Goal: Register for event/course

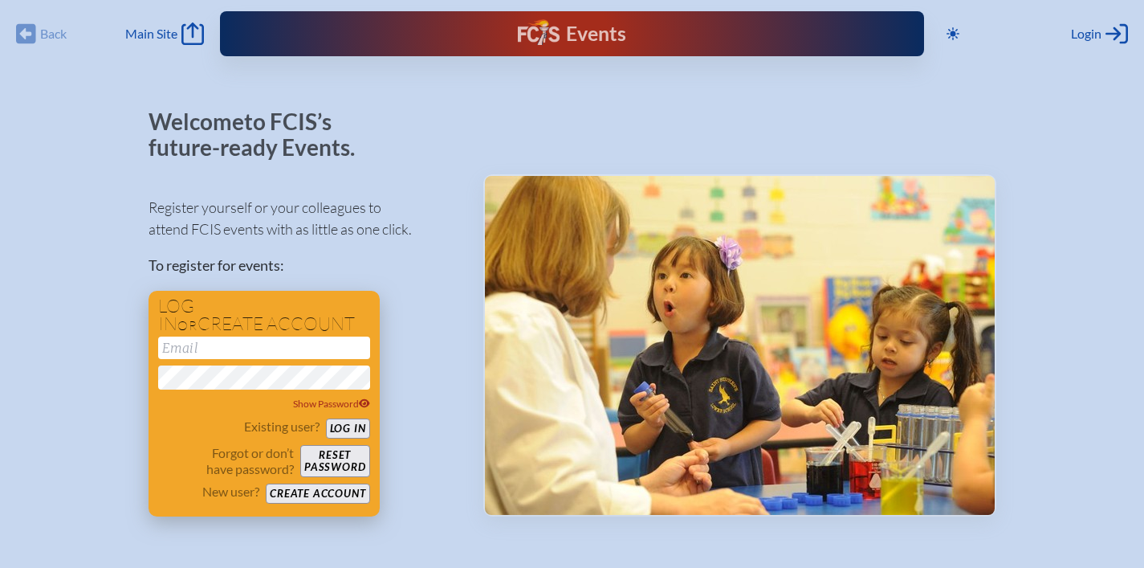
click at [222, 355] on input "email" at bounding box center [264, 348] width 212 height 22
type input "[EMAIL_ADDRESS][DOMAIN_NAME]"
click at [361, 422] on button "Log in" at bounding box center [348, 428] width 44 height 20
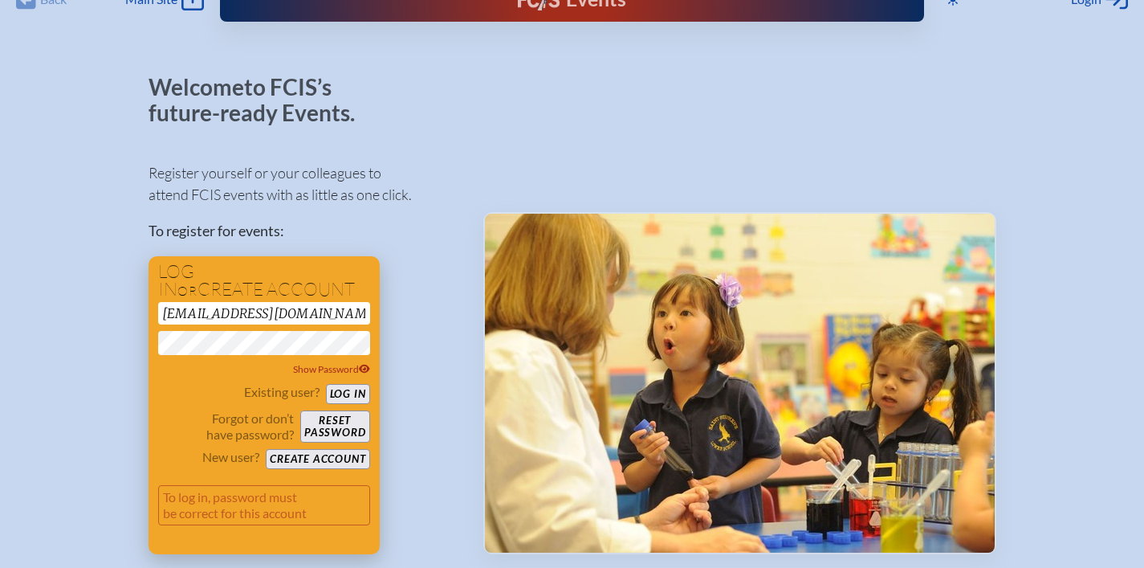
scroll to position [35, 0]
click at [349, 393] on button "Log in" at bounding box center [348, 394] width 44 height 20
click at [315, 430] on button "Reset password" at bounding box center [334, 426] width 69 height 32
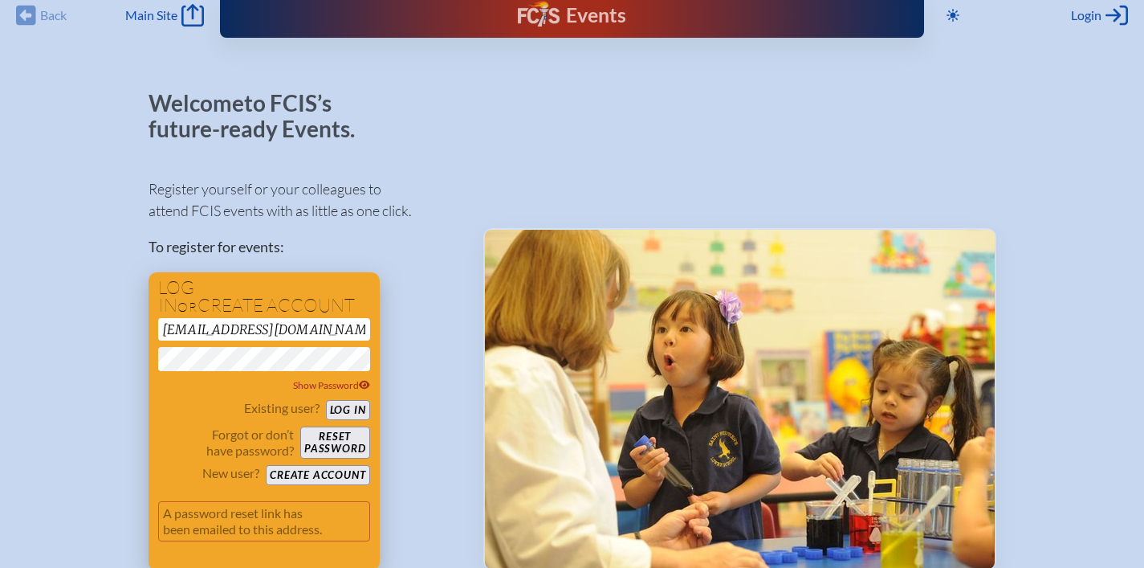
scroll to position [19, 0]
click at [239, 516] on p "A password reset link has been emailed to this address." at bounding box center [264, 520] width 212 height 40
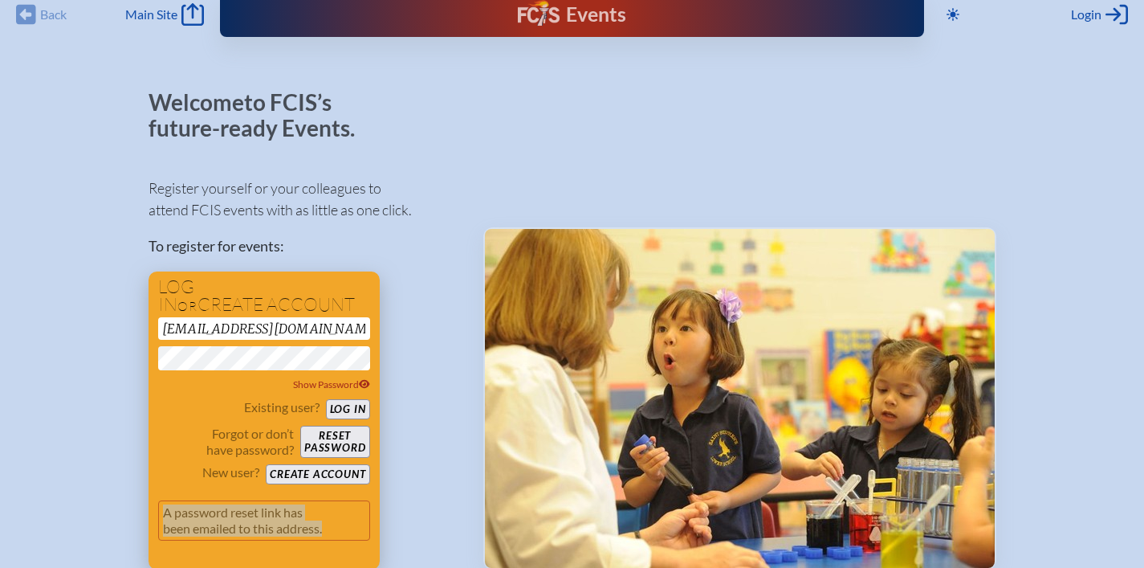
click at [239, 516] on p "A password reset link has been emailed to this address." at bounding box center [264, 520] width 212 height 40
click at [337, 439] on button "Reset password" at bounding box center [334, 442] width 69 height 32
click at [1117, 18] on icon at bounding box center [1117, 15] width 22 height 20
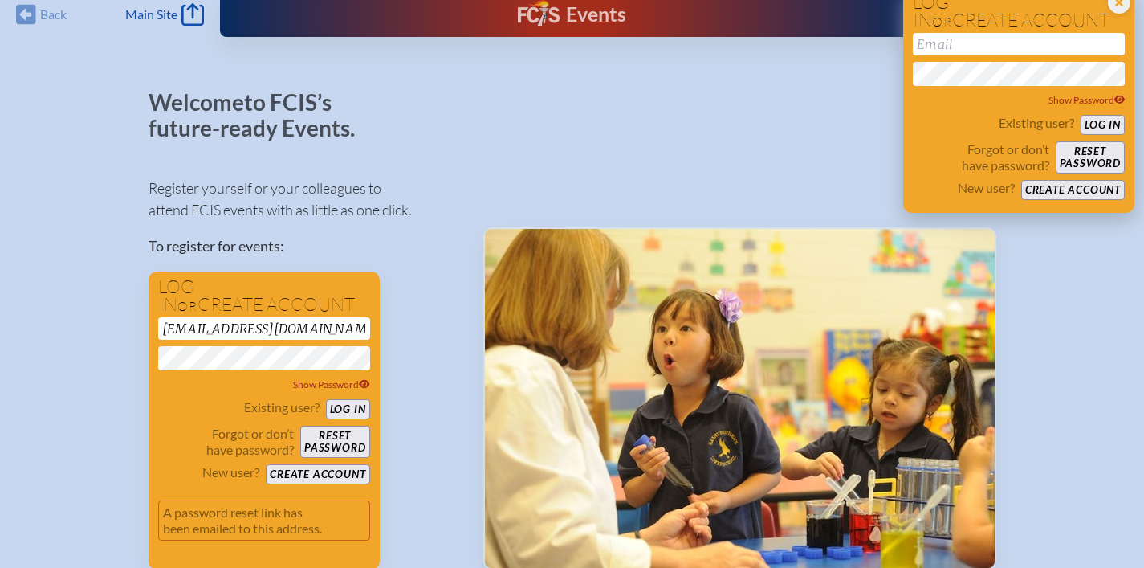
click at [1088, 46] on input "email" at bounding box center [1019, 44] width 212 height 22
type input "[EMAIL_ADDRESS][DOMAIN_NAME]"
click at [1103, 122] on button "Log in" at bounding box center [1103, 125] width 44 height 20
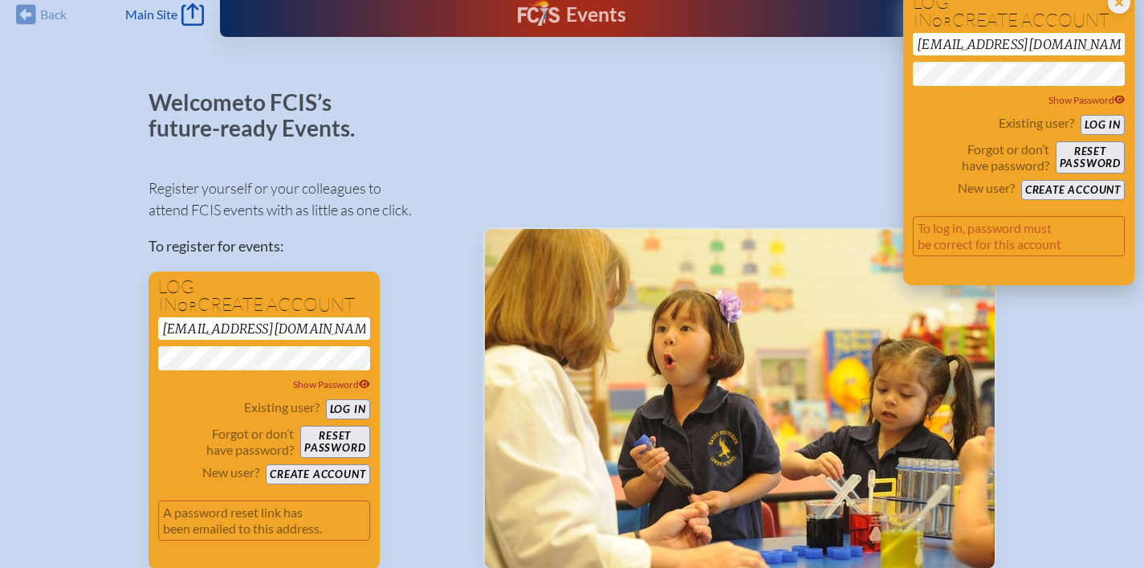
click at [1091, 187] on button "Create account" at bounding box center [1074, 190] width 104 height 20
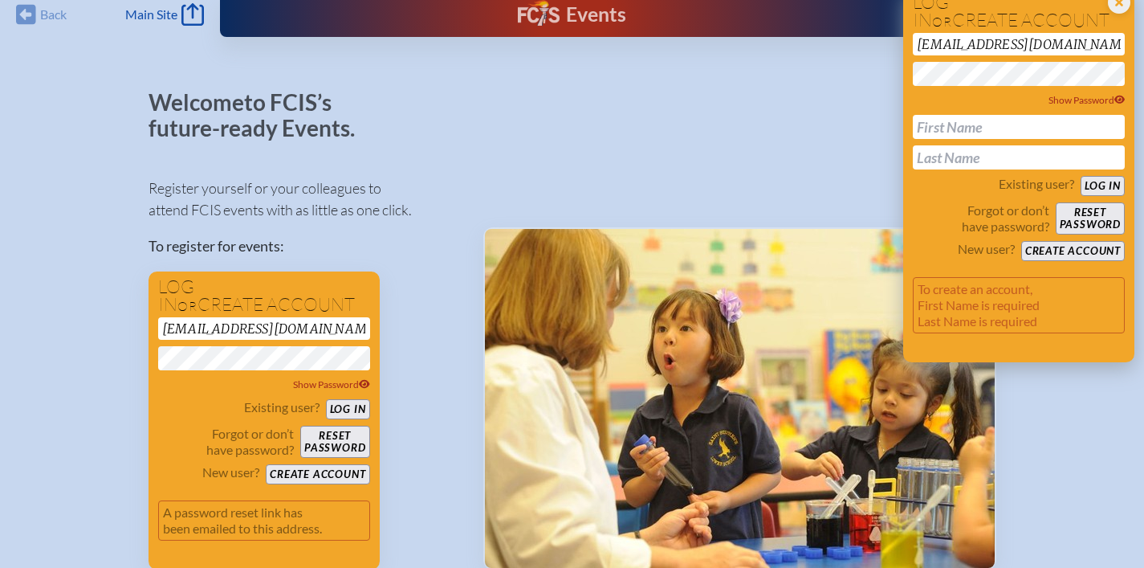
click at [963, 120] on input "text" at bounding box center [1019, 127] width 212 height 24
type input "[PERSON_NAME]"
type input "Braemer"
click at [1107, 186] on button "Log in" at bounding box center [1103, 186] width 44 height 20
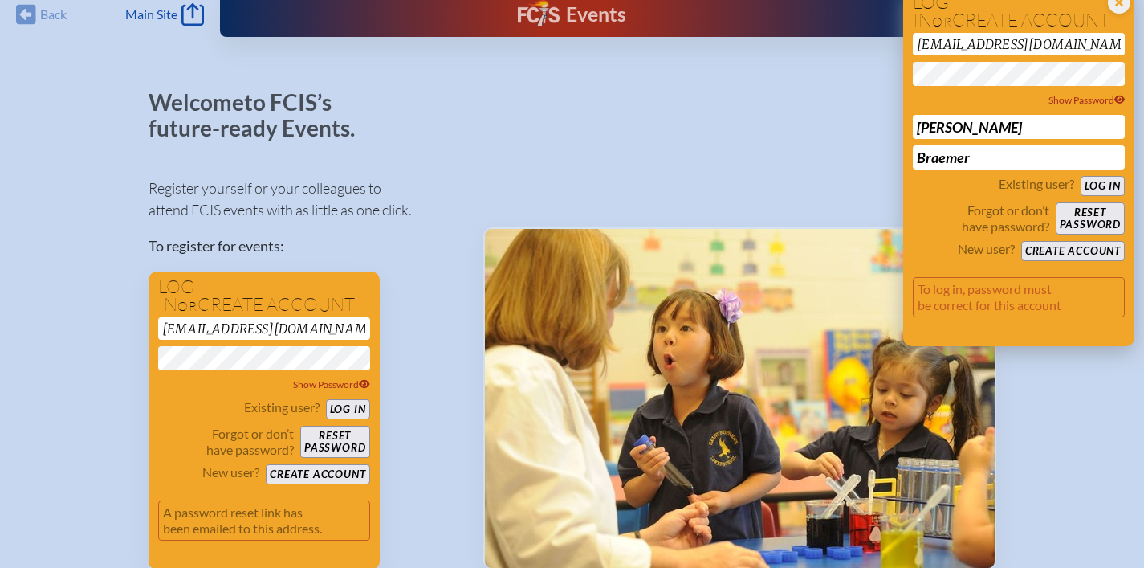
click at [1109, 242] on button "Create account" at bounding box center [1074, 251] width 104 height 20
click at [1109, 244] on button "Create account" at bounding box center [1074, 251] width 104 height 20
click at [1104, 187] on button "Log in" at bounding box center [1103, 186] width 44 height 20
click at [1094, 222] on button "Reset password" at bounding box center [1090, 218] width 69 height 32
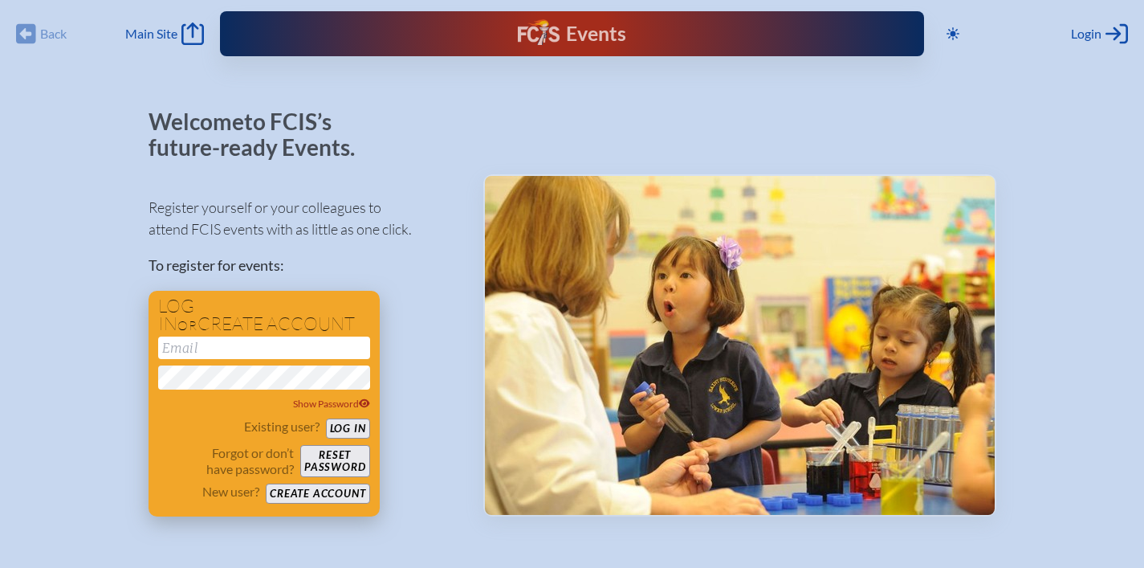
click at [338, 354] on input "email" at bounding box center [264, 348] width 212 height 22
click at [326, 418] on button "Log in" at bounding box center [348, 428] width 44 height 20
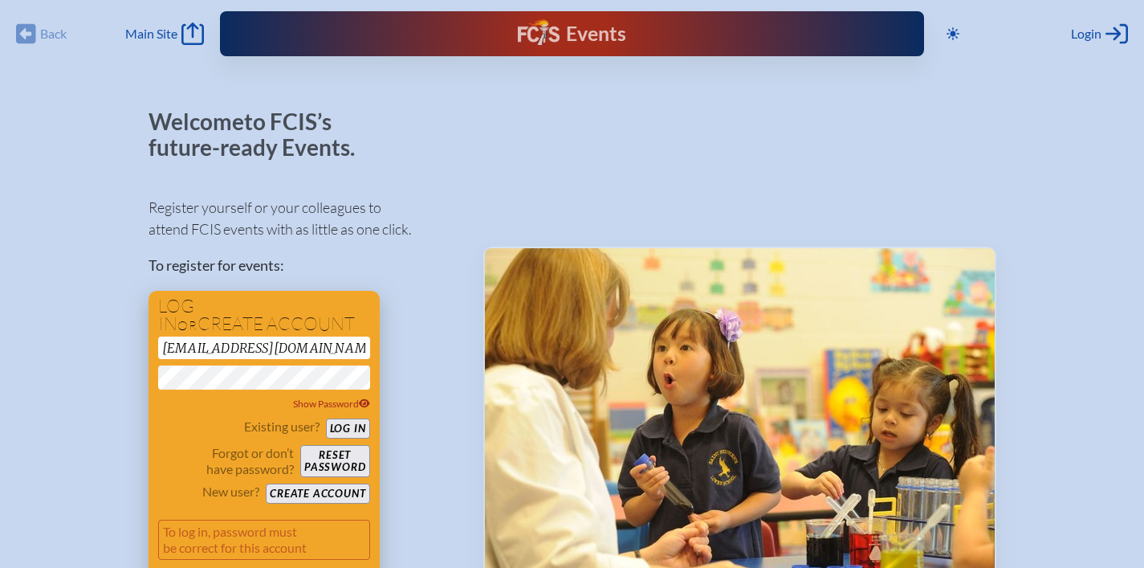
click at [326, 418] on button "Log in" at bounding box center [348, 428] width 44 height 20
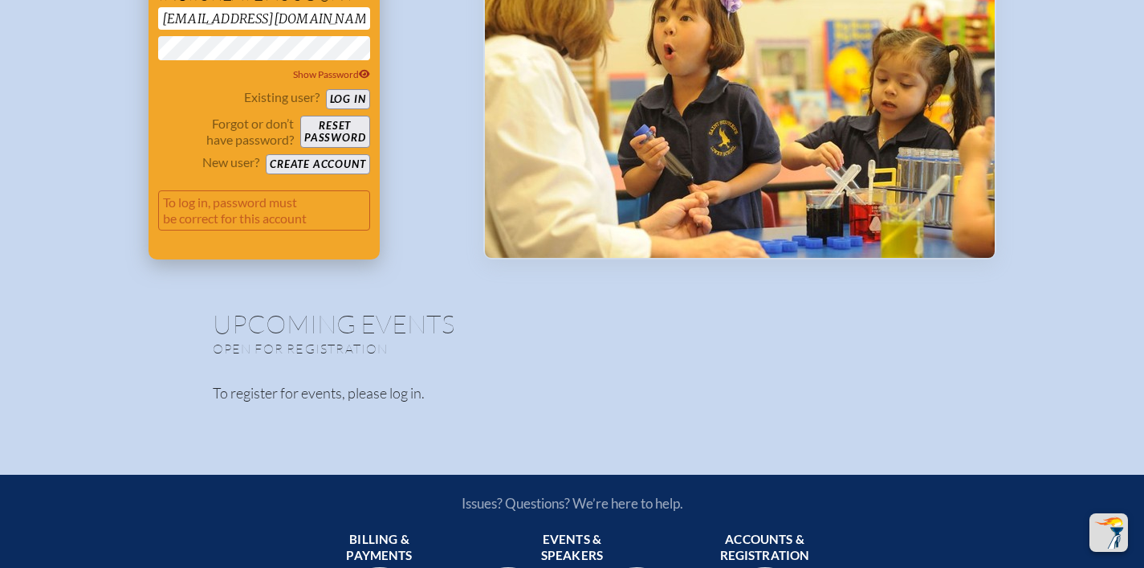
click at [297, 163] on button "Create account" at bounding box center [318, 164] width 104 height 20
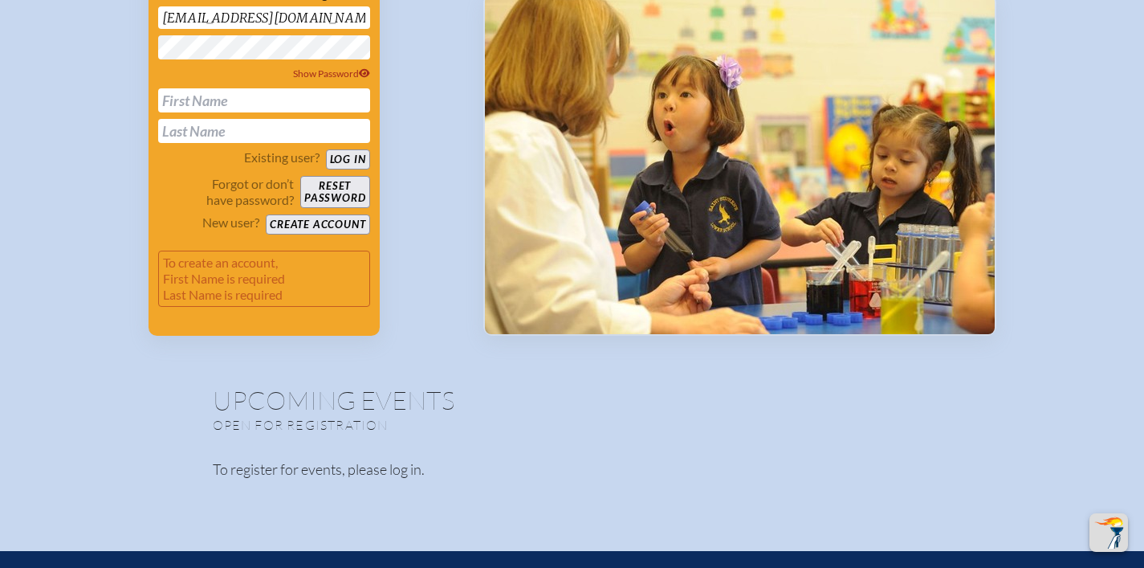
scroll to position [101, 0]
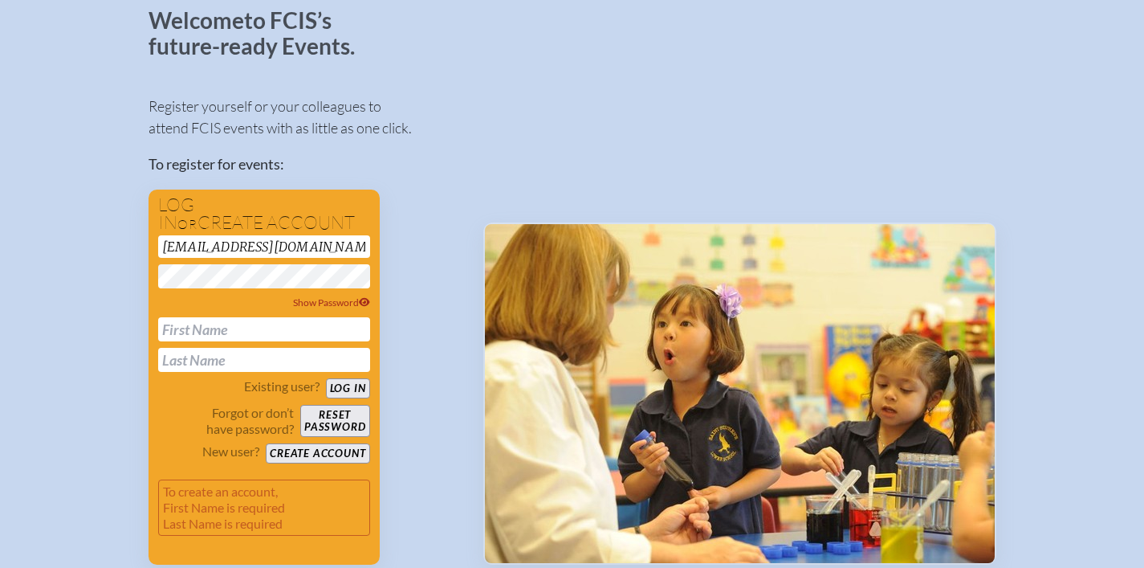
drag, startPoint x: 304, startPoint y: 246, endPoint x: 31, endPoint y: 212, distance: 274.3
click at [31, 212] on div "Welcome to FCIS’s future-ready Events. Register yourself or your colleagues to …" at bounding box center [572, 368] width 1093 height 720
type input "[EMAIL_ADDRESS][DOMAIN_NAME]"
click at [164, 292] on div "cbraemer@hillelacademytampa.com Show Password" at bounding box center [264, 303] width 212 height 137
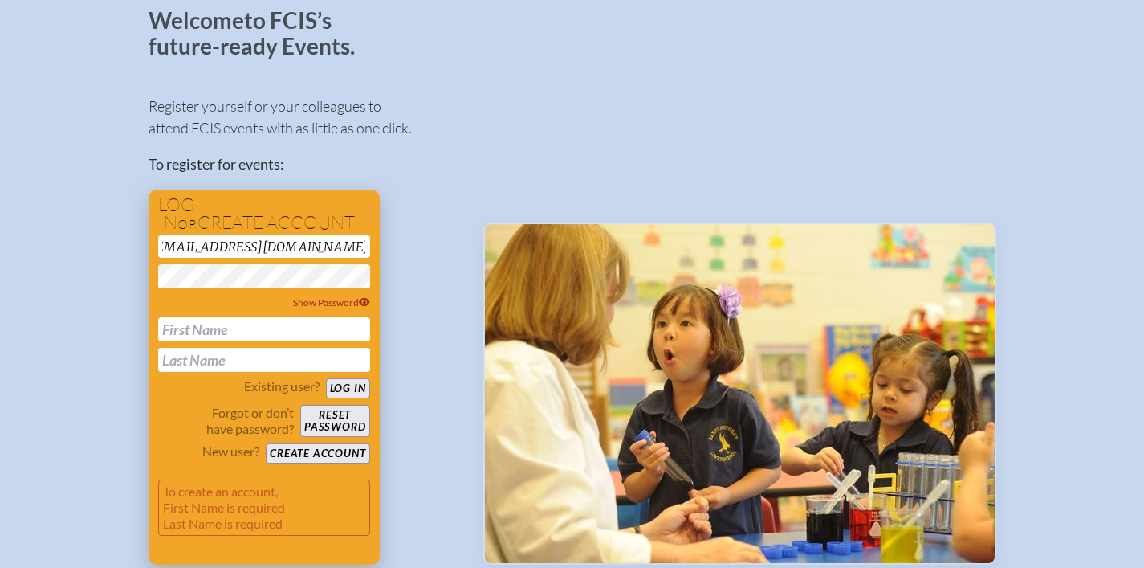
scroll to position [0, 0]
drag, startPoint x: 199, startPoint y: 345, endPoint x: 205, endPoint y: 338, distance: 8.5
click at [200, 344] on div "cbraemer@hillelacademytampa.com Show Password" at bounding box center [264, 303] width 212 height 137
click at [206, 336] on input "text" at bounding box center [264, 329] width 212 height 24
type input "[PERSON_NAME]"
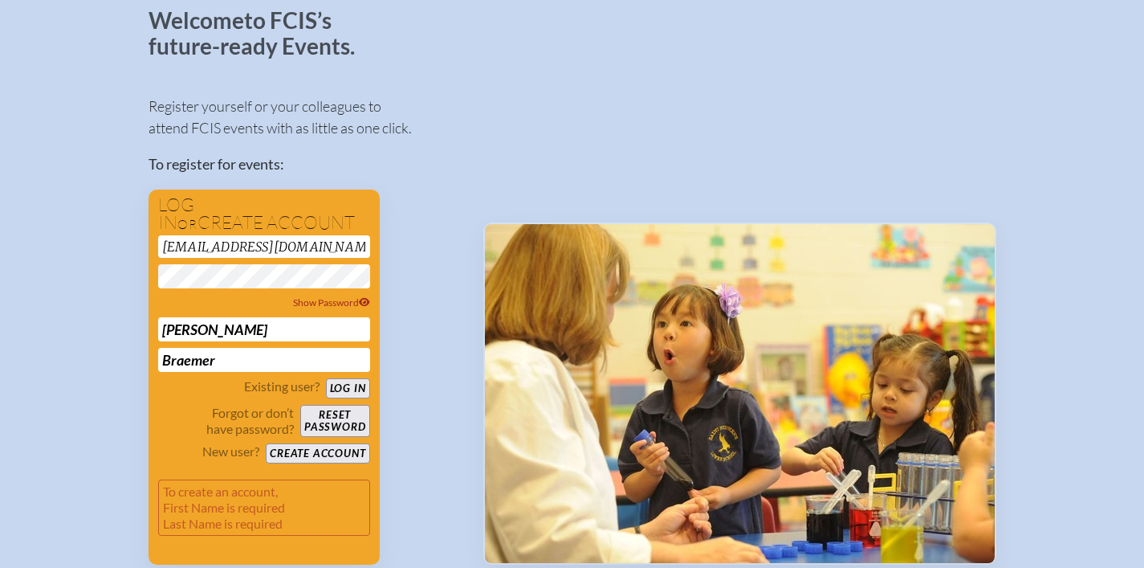
type input "Braemer"
click at [417, 341] on div "Register yourself or your colleagues to attend FCIS events with as little as on…" at bounding box center [303, 322] width 309 height 483
click at [329, 451] on button "Create account" at bounding box center [318, 453] width 104 height 20
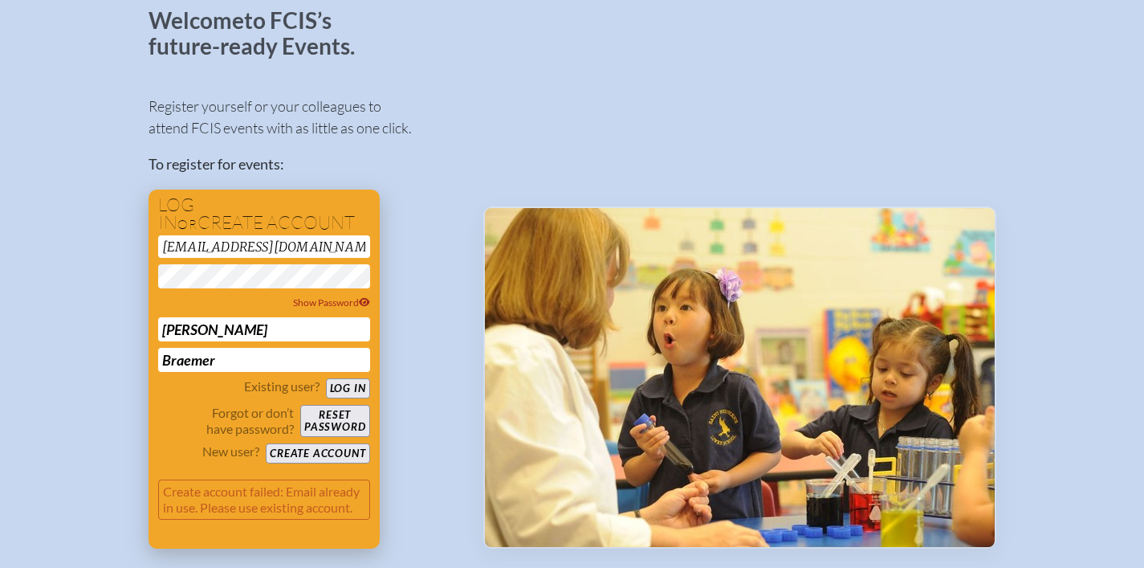
click at [265, 329] on input "[PERSON_NAME]" at bounding box center [264, 329] width 212 height 24
click at [414, 460] on div "Register yourself or your colleagues to attend FCIS events with as little as on…" at bounding box center [303, 314] width 309 height 467
click at [353, 409] on button "Reset password" at bounding box center [334, 421] width 69 height 32
click at [353, 392] on button "Log in" at bounding box center [348, 388] width 44 height 20
drag, startPoint x: 222, startPoint y: 337, endPoint x: 97, endPoint y: 324, distance: 125.9
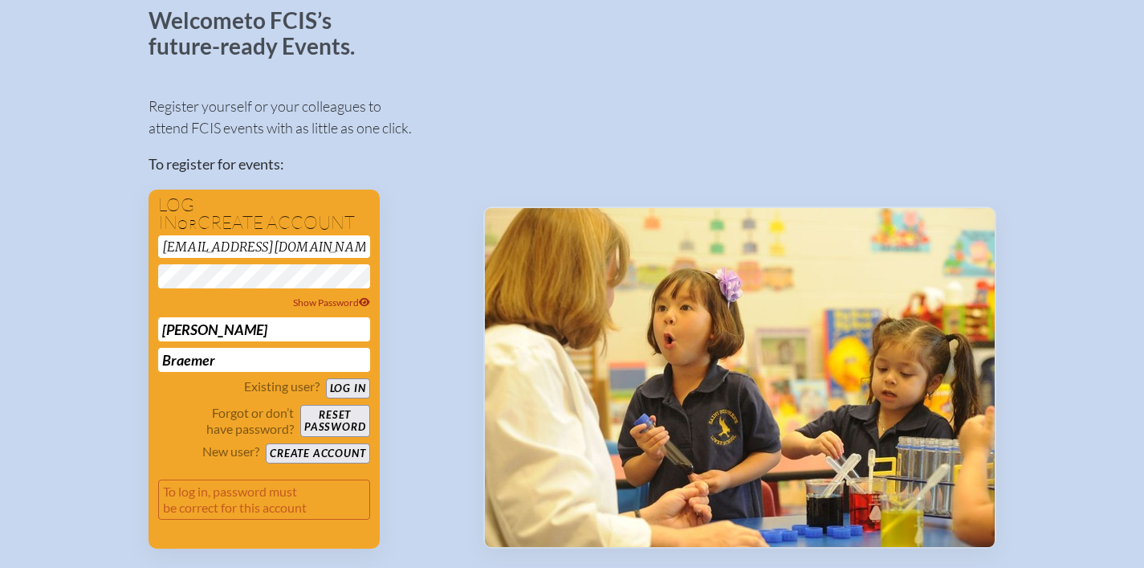
click at [97, 324] on div "Welcome to FCIS’s future-ready Events. Register yourself or your colleagues to …" at bounding box center [572, 360] width 1093 height 704
click at [194, 365] on input "Braemer" at bounding box center [264, 360] width 212 height 24
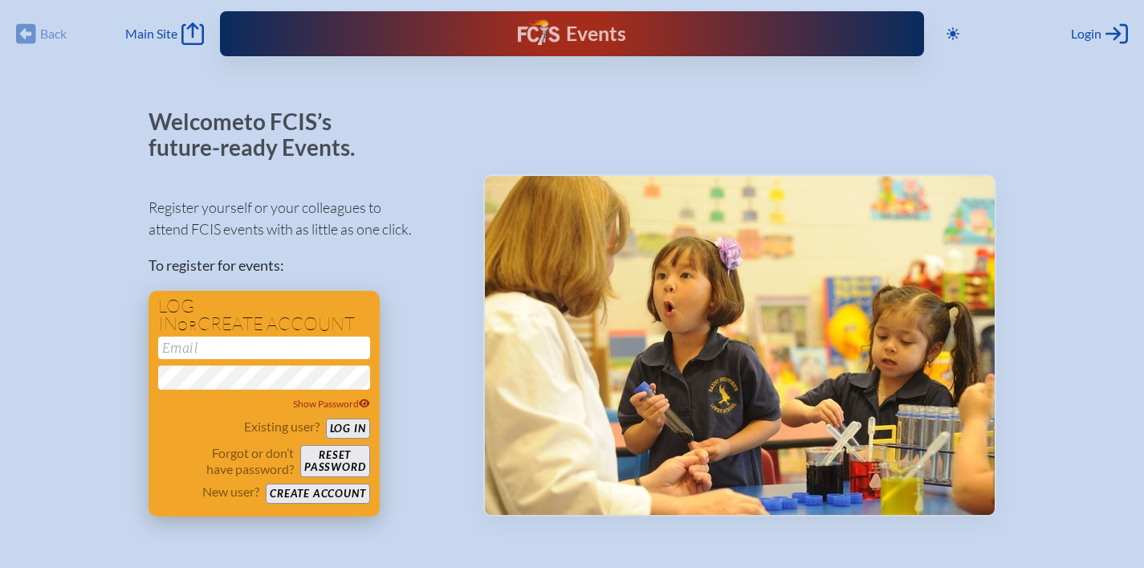
click at [319, 341] on input "email" at bounding box center [264, 348] width 212 height 22
type input "[EMAIL_ADDRESS][DOMAIN_NAME]"
click at [360, 431] on button "Log in" at bounding box center [348, 428] width 44 height 20
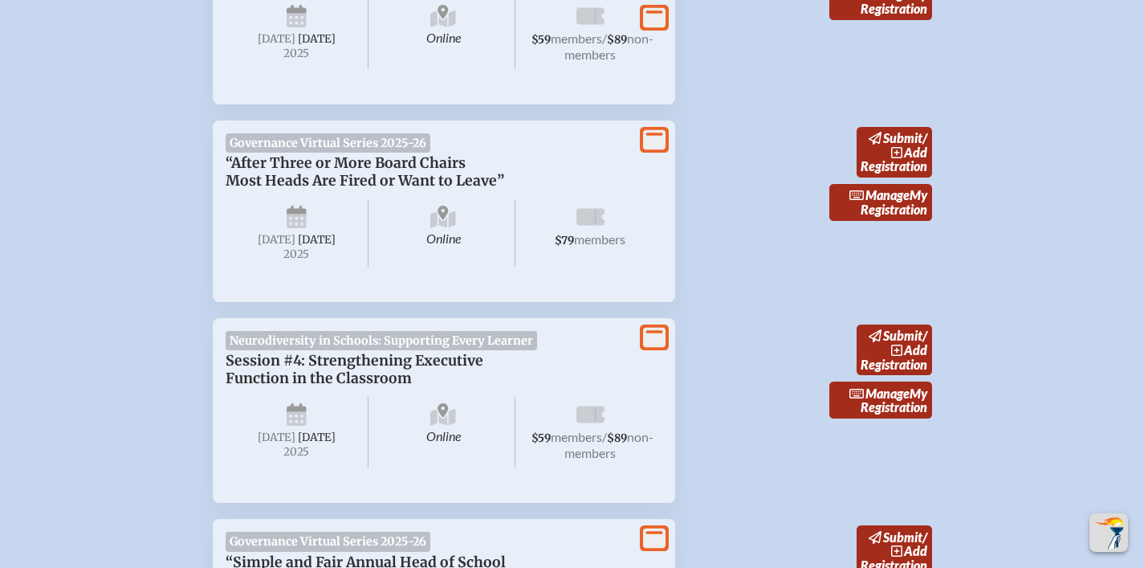
scroll to position [2495, 0]
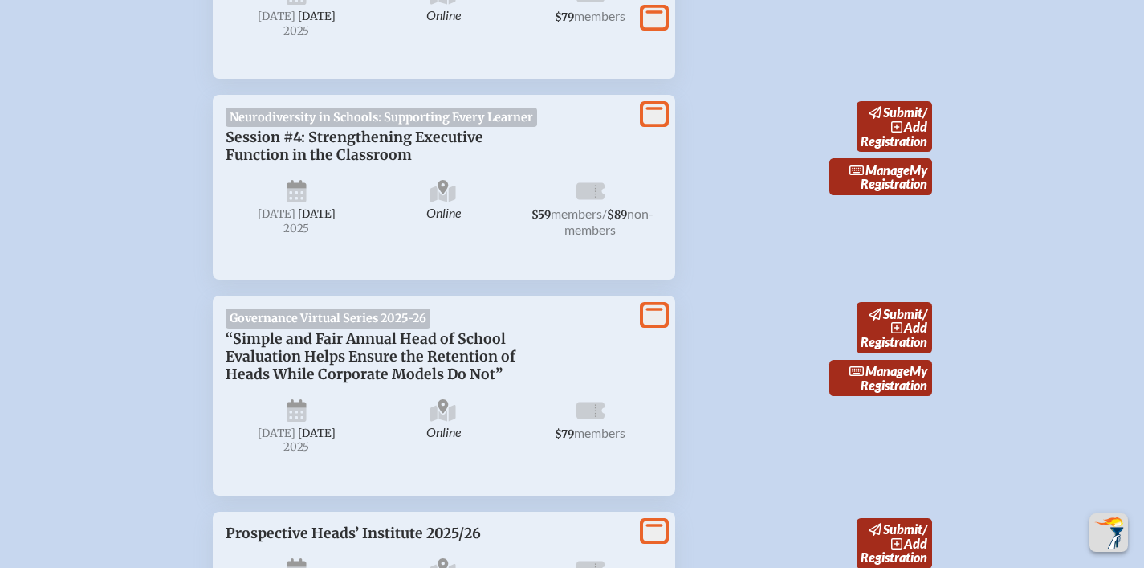
click at [288, 221] on span "[DATE]" at bounding box center [277, 214] width 38 height 14
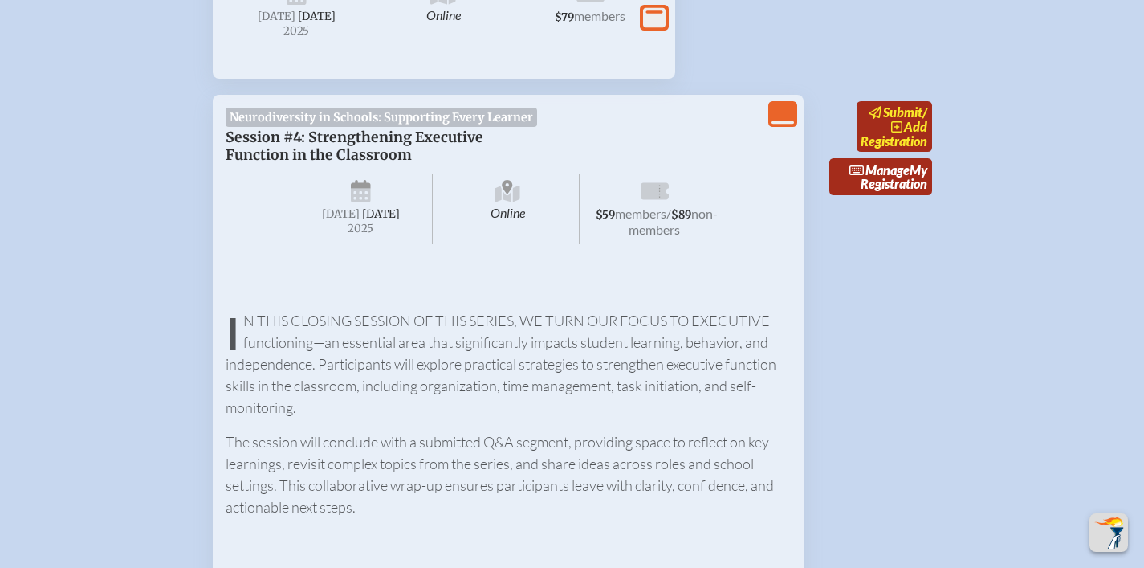
click at [891, 152] on link "submit / add Registration" at bounding box center [894, 126] width 75 height 51
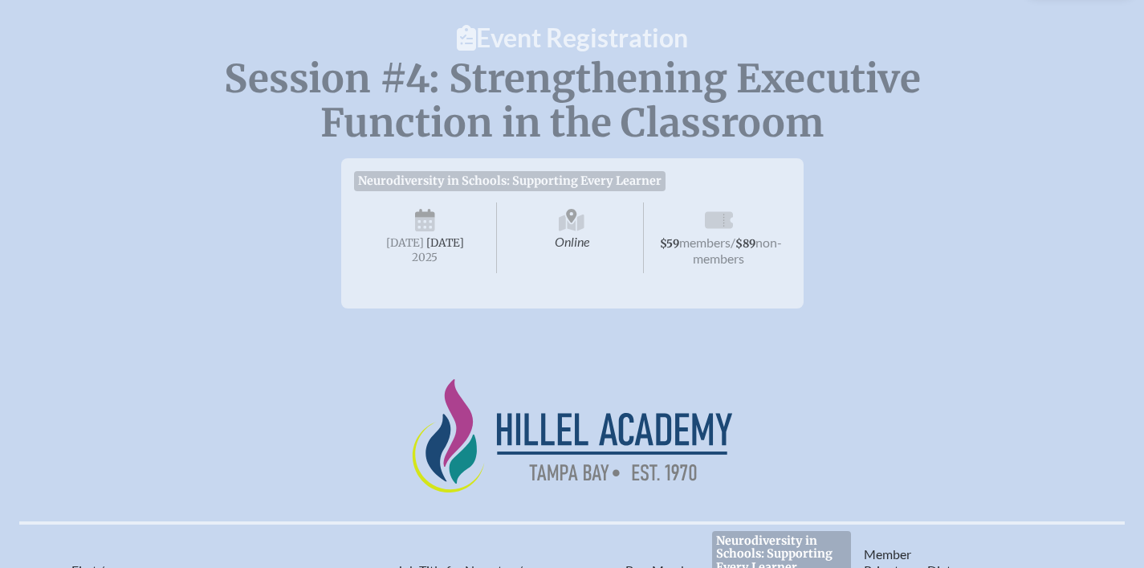
scroll to position [191, 0]
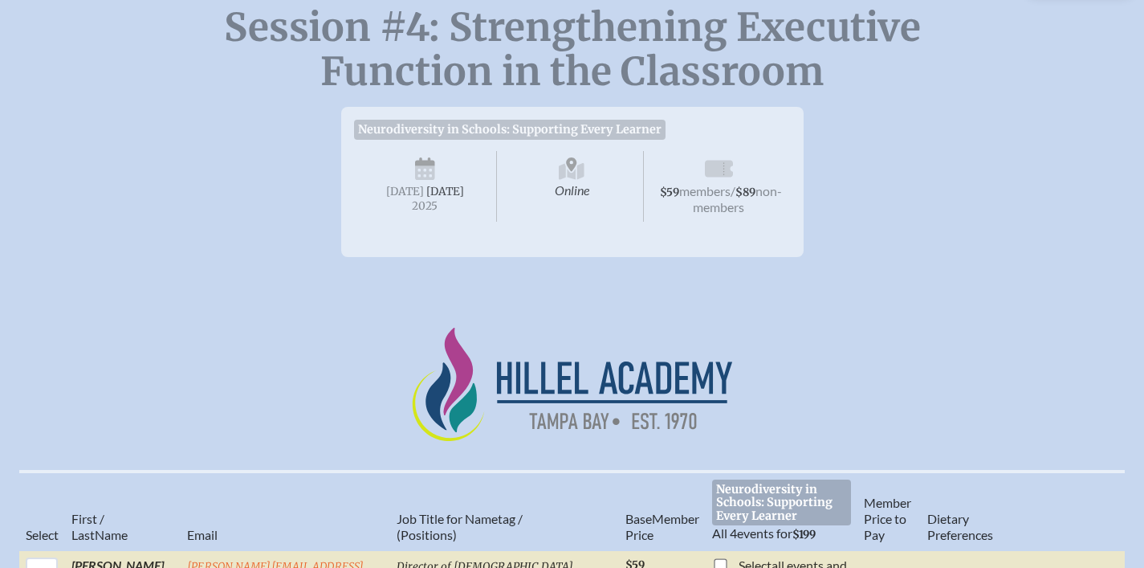
click at [447, 198] on span "[DATE]" at bounding box center [445, 192] width 38 height 14
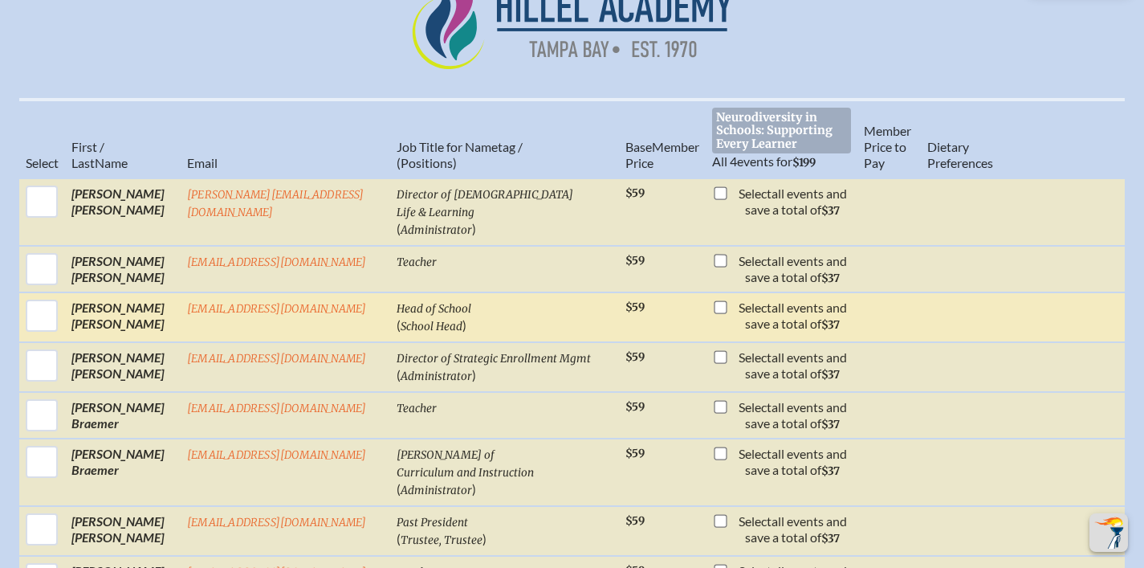
scroll to position [565, 0]
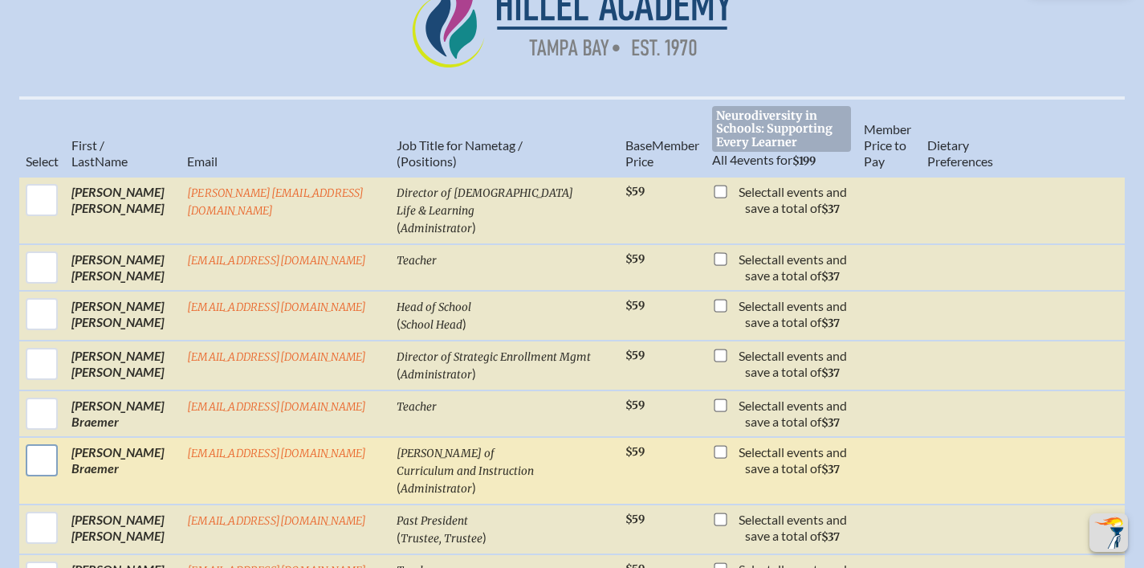
click at [43, 440] on input "checkbox" at bounding box center [42, 460] width 40 height 40
checkbox input "true"
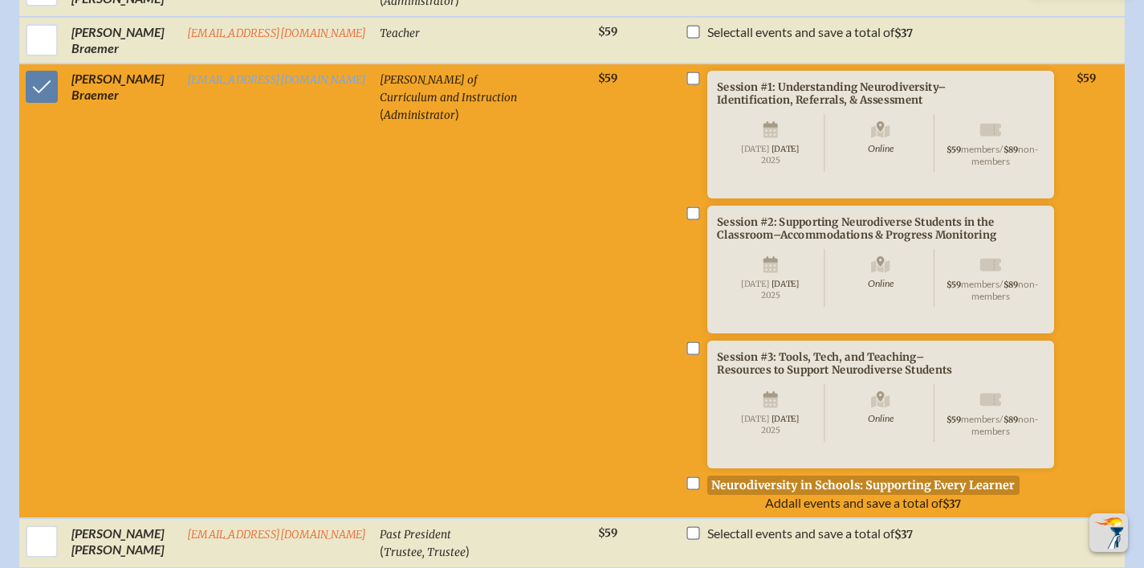
scroll to position [924, 0]
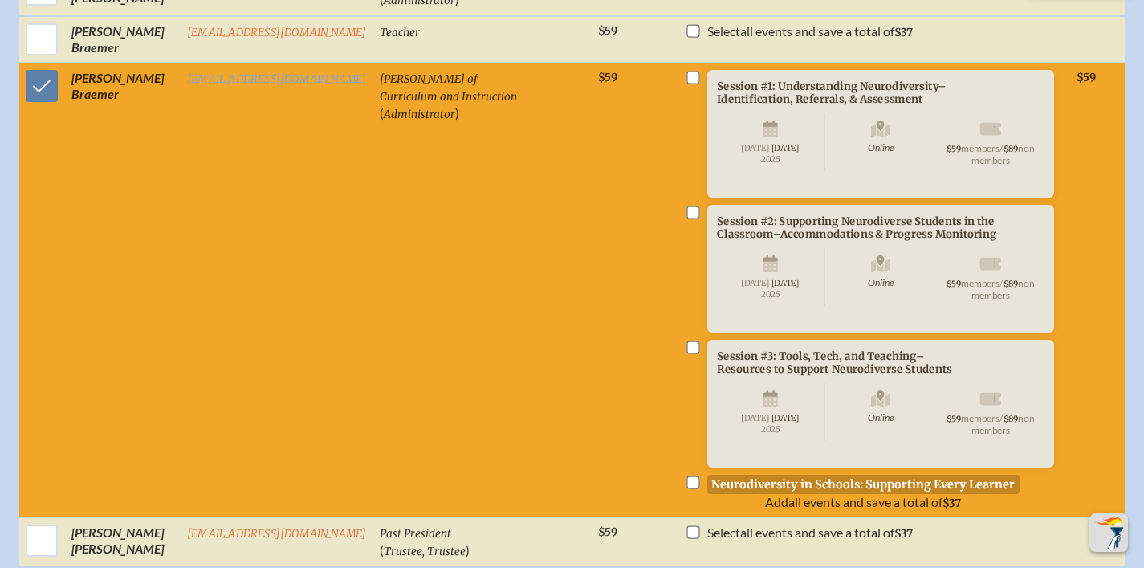
click at [687, 488] on input "checkbox" at bounding box center [693, 481] width 13 height 13
checkbox input "true"
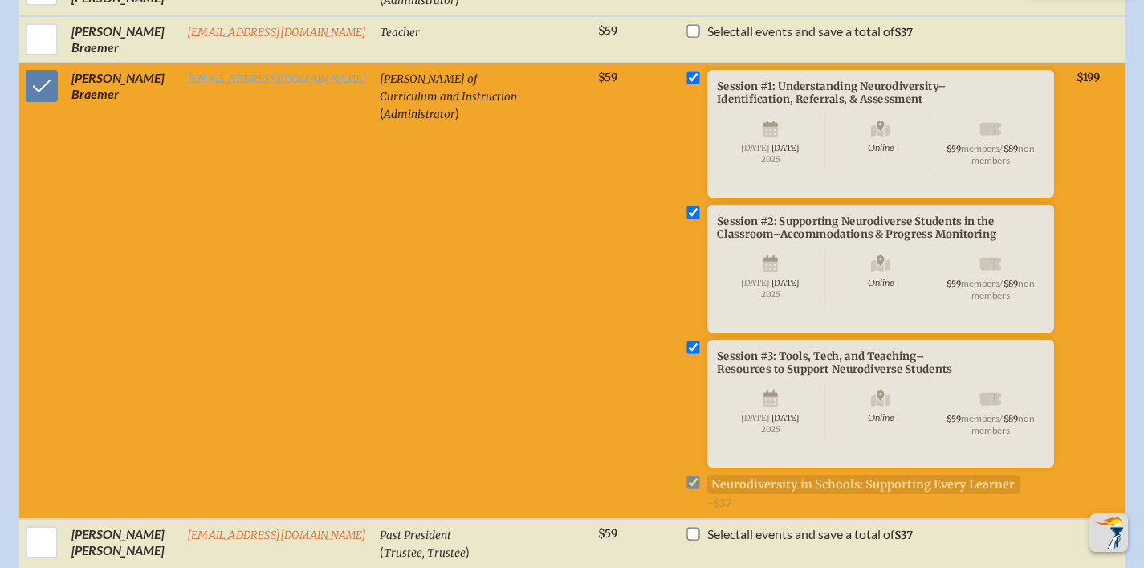
click at [0, 0] on li "Session #3: Tools, Tech, and Teaching–Resources to Support Neurodiverse Student…" at bounding box center [0, 0] width 0 height 0
click at [685, 347] on li "Session #2: Supporting Neurodiverse Students in the Classroom–Accommodations & …" at bounding box center [874, 425] width 379 height 170
click at [687, 211] on input "checkbox" at bounding box center [693, 212] width 13 height 13
checkbox input "false"
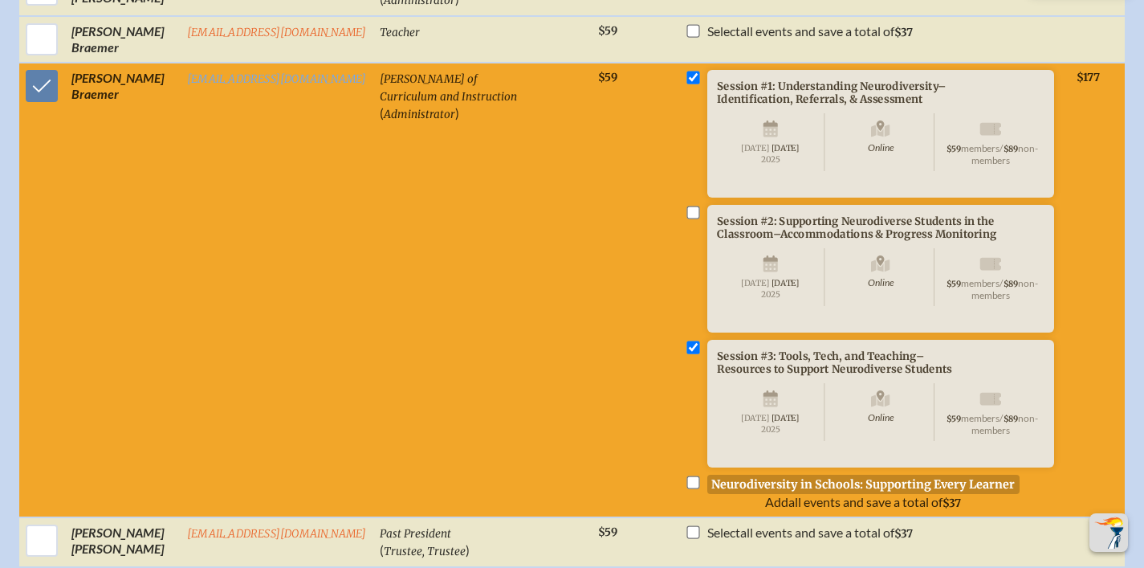
click at [687, 71] on input "checkbox" at bounding box center [693, 77] width 13 height 13
checkbox input "false"
click at [687, 353] on input "checkbox" at bounding box center [693, 347] width 13 height 13
checkbox input "false"
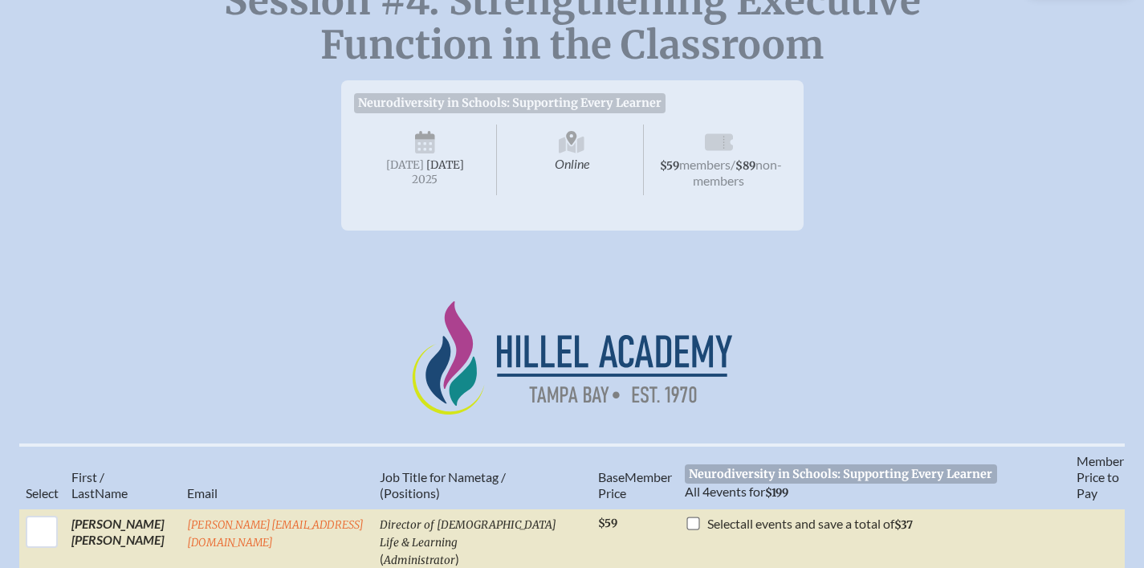
scroll to position [0, 0]
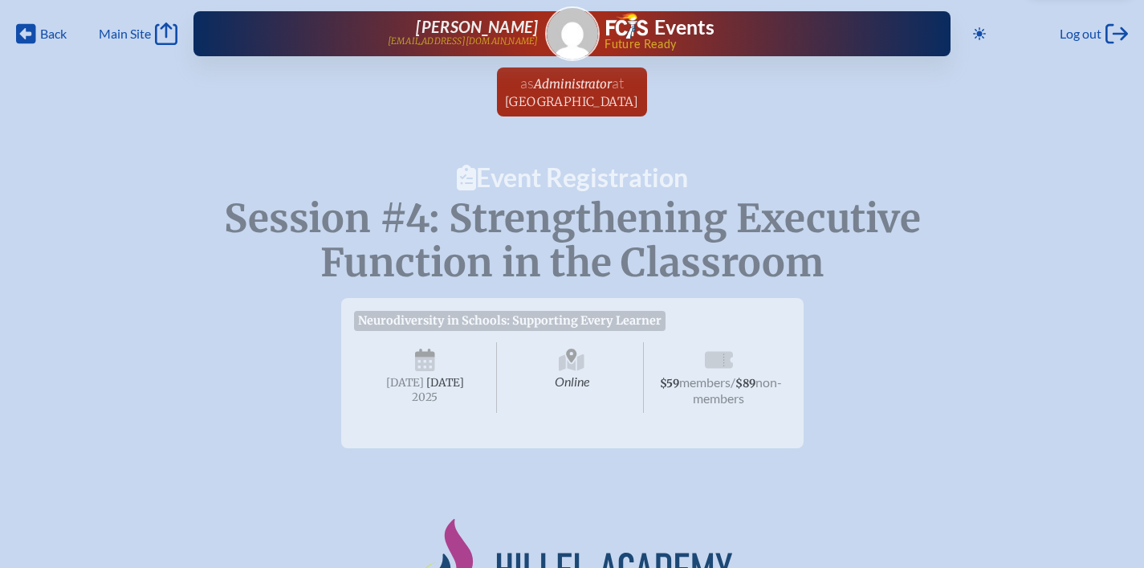
click at [424, 377] on span "[DATE]" at bounding box center [405, 383] width 38 height 14
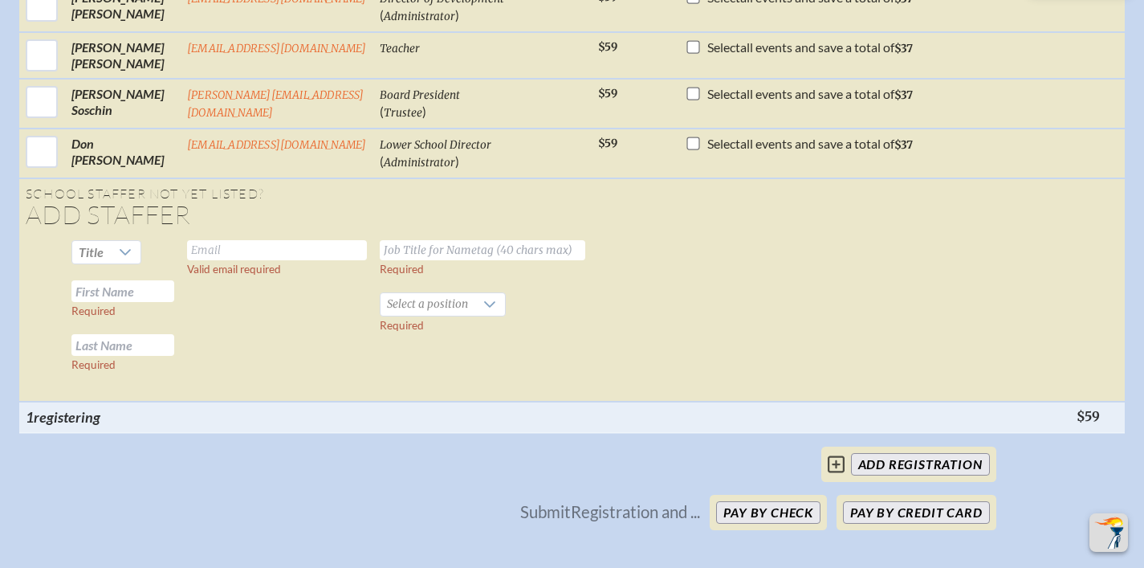
scroll to position [1620, 0]
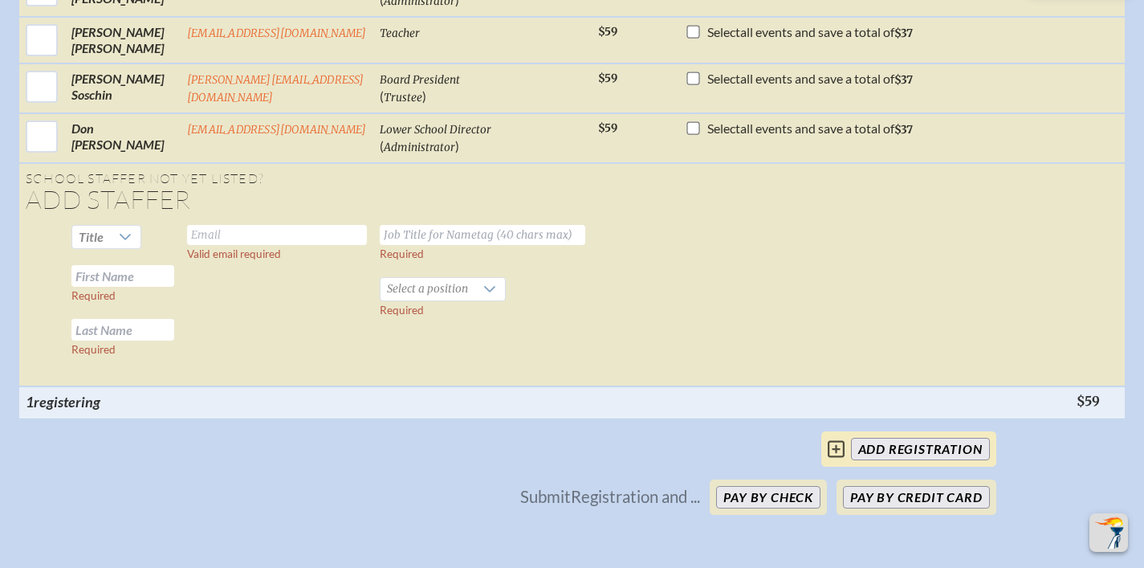
click at [899, 460] on input "add Registration" at bounding box center [920, 449] width 139 height 22
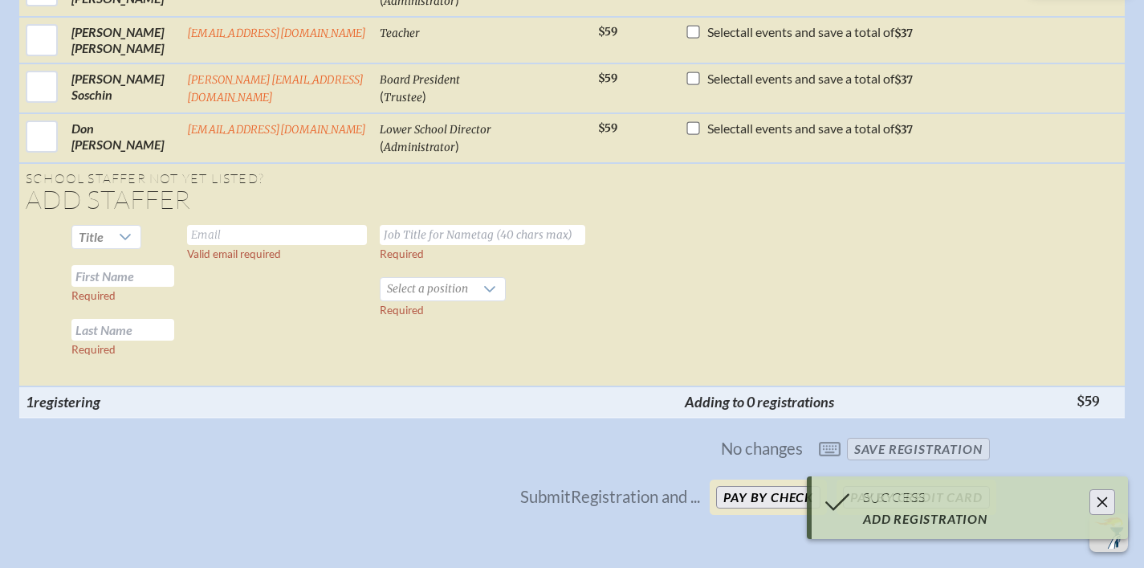
click at [1097, 503] on button "Close" at bounding box center [1103, 502] width 26 height 26
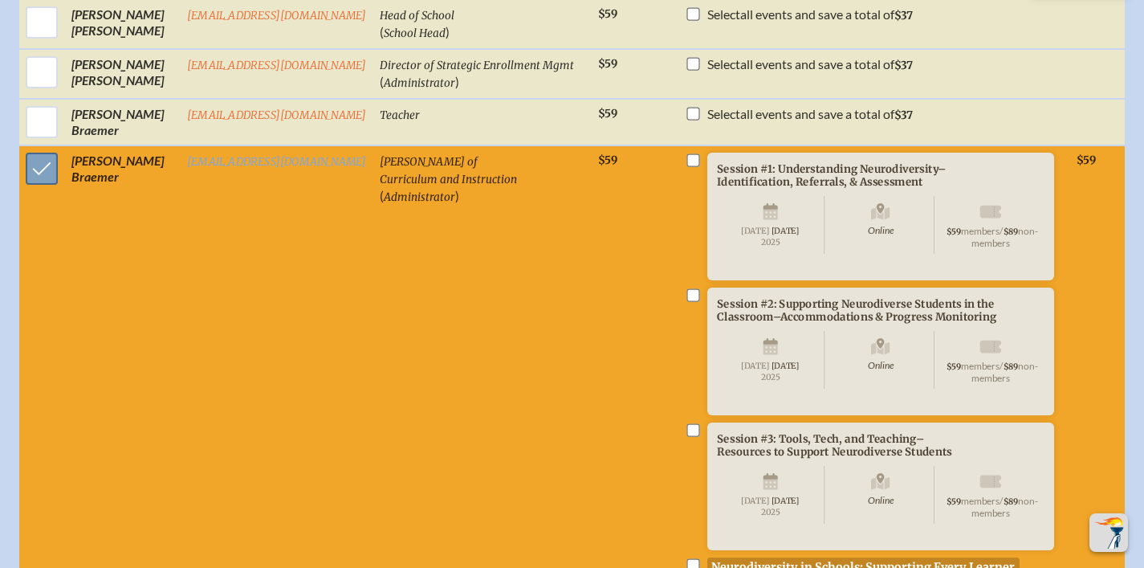
click at [29, 161] on input "checkbox" at bounding box center [42, 169] width 40 height 40
checkbox input "false"
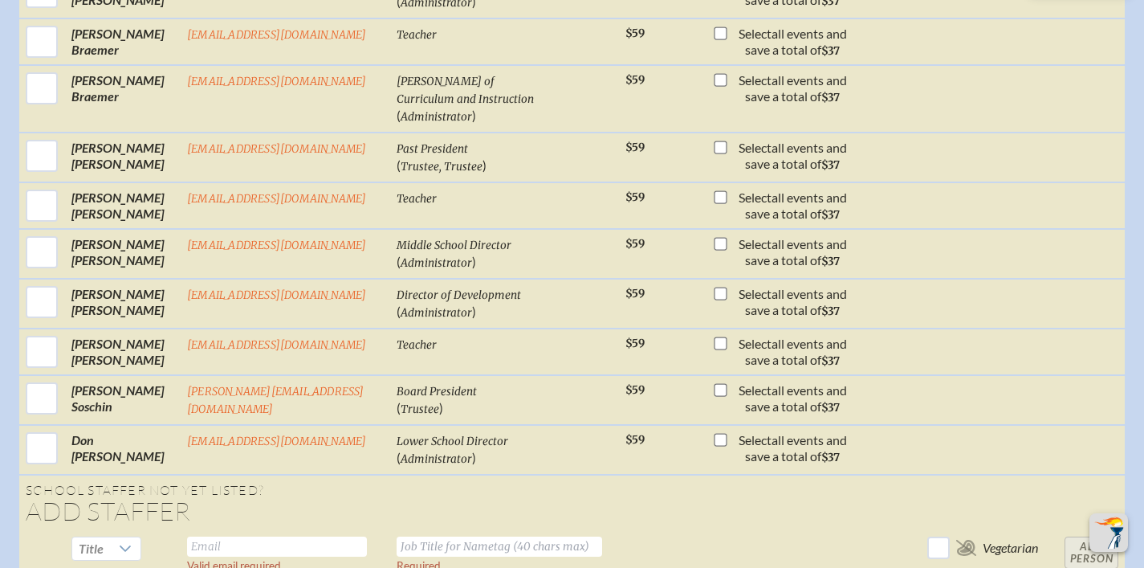
scroll to position [965, 0]
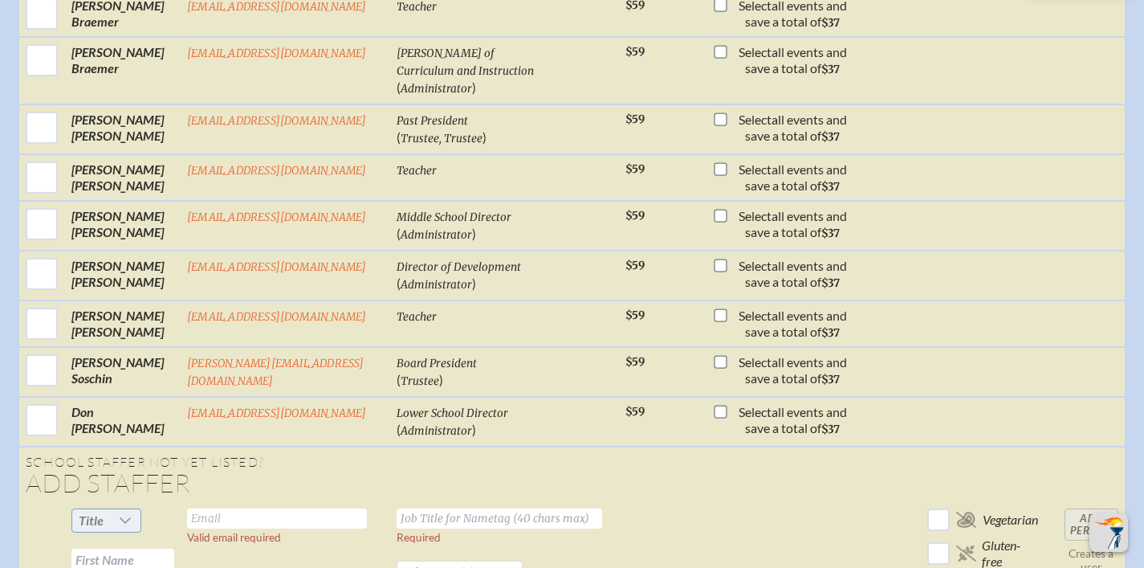
click at [98, 509] on span "Title" at bounding box center [91, 520] width 38 height 22
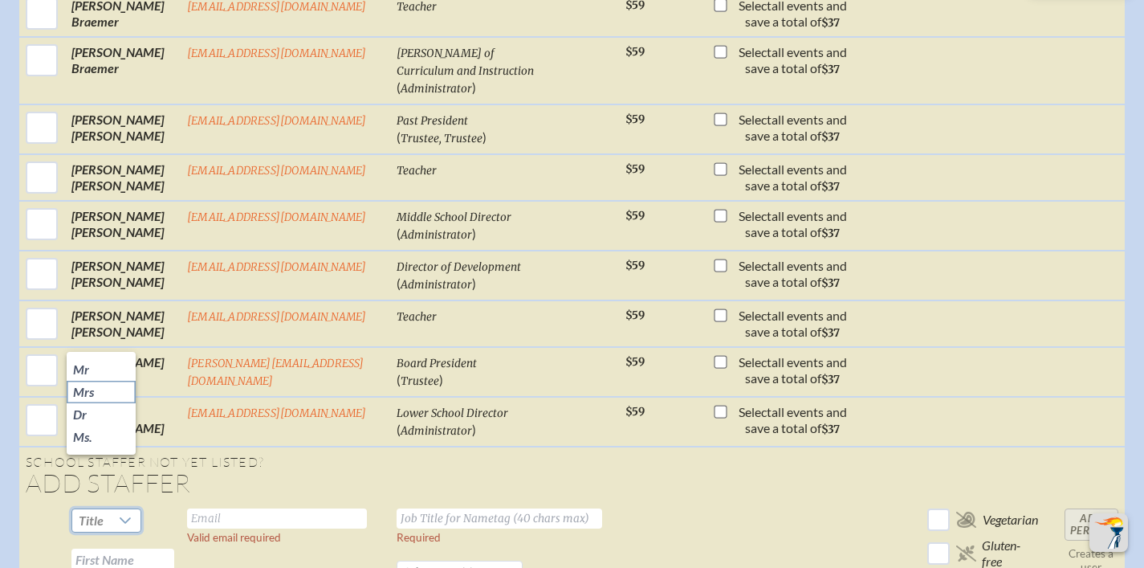
click at [106, 396] on li "Mrs" at bounding box center [101, 392] width 69 height 22
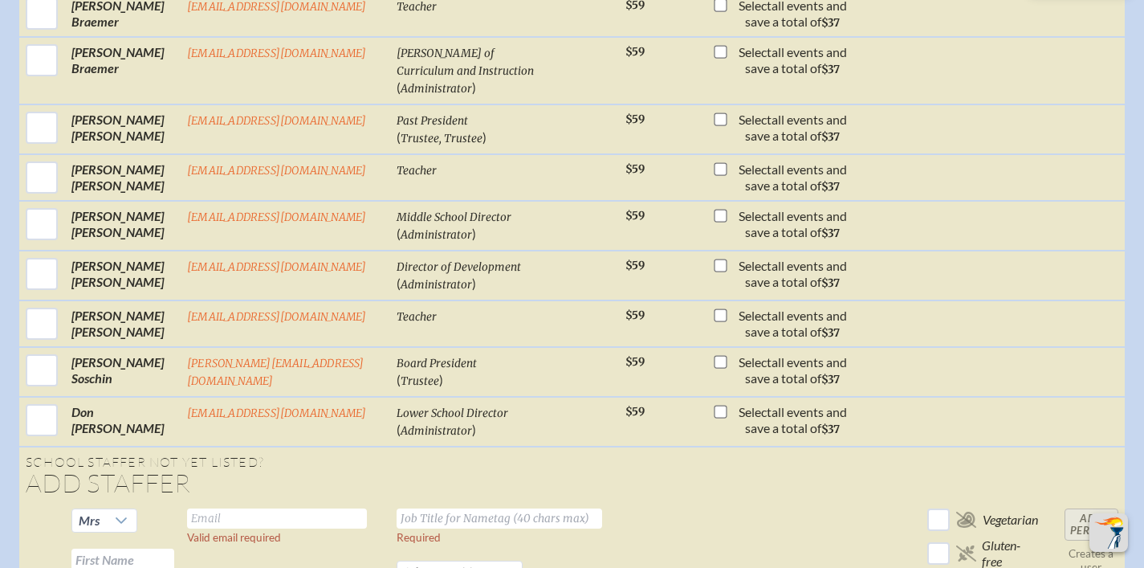
click at [140, 549] on input "text" at bounding box center [122, 560] width 103 height 22
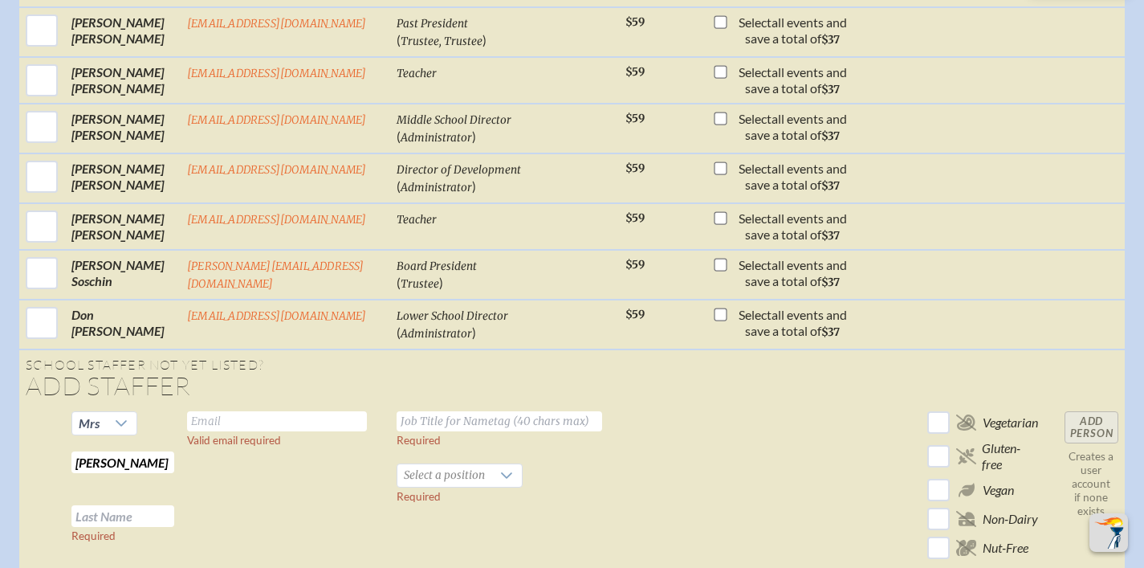
scroll to position [1063, 0]
type input "[PERSON_NAME]"
click at [144, 504] on input "text" at bounding box center [122, 515] width 103 height 22
type input "[PERSON_NAME]"
click at [282, 410] on input "text" at bounding box center [277, 420] width 180 height 20
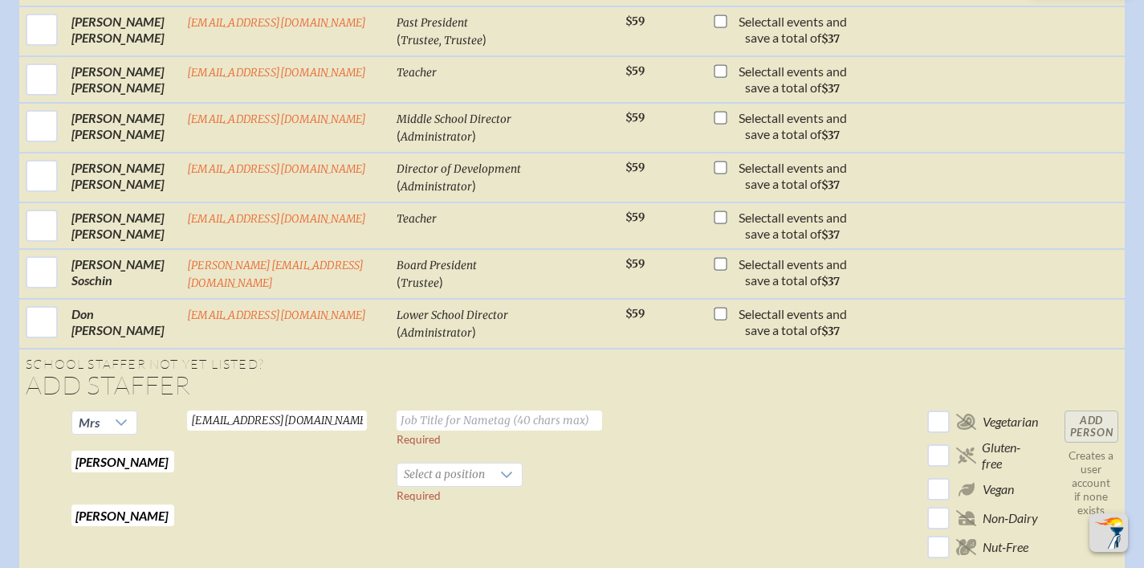
scroll to position [0, 6]
type input "[EMAIL_ADDRESS][DOMAIN_NAME]"
click at [442, 410] on input "text" at bounding box center [500, 420] width 206 height 20
type input "Director of Student Support Services"
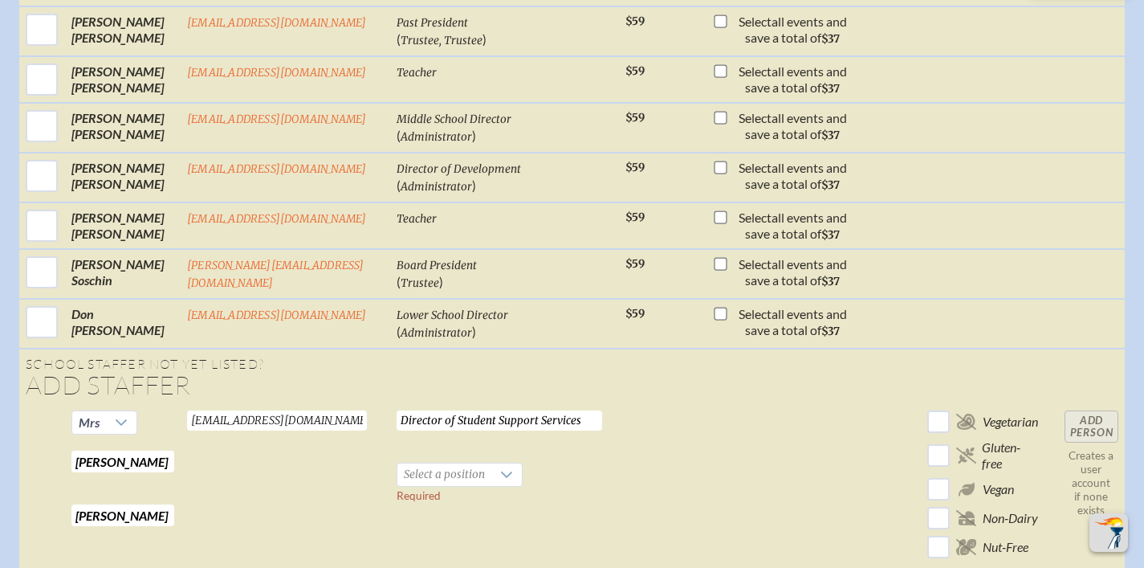
click at [463, 406] on td "Director of Student Support Services Required Select a position Required" at bounding box center [504, 488] width 229 height 168
click at [462, 463] on span "Select a position" at bounding box center [445, 474] width 94 height 22
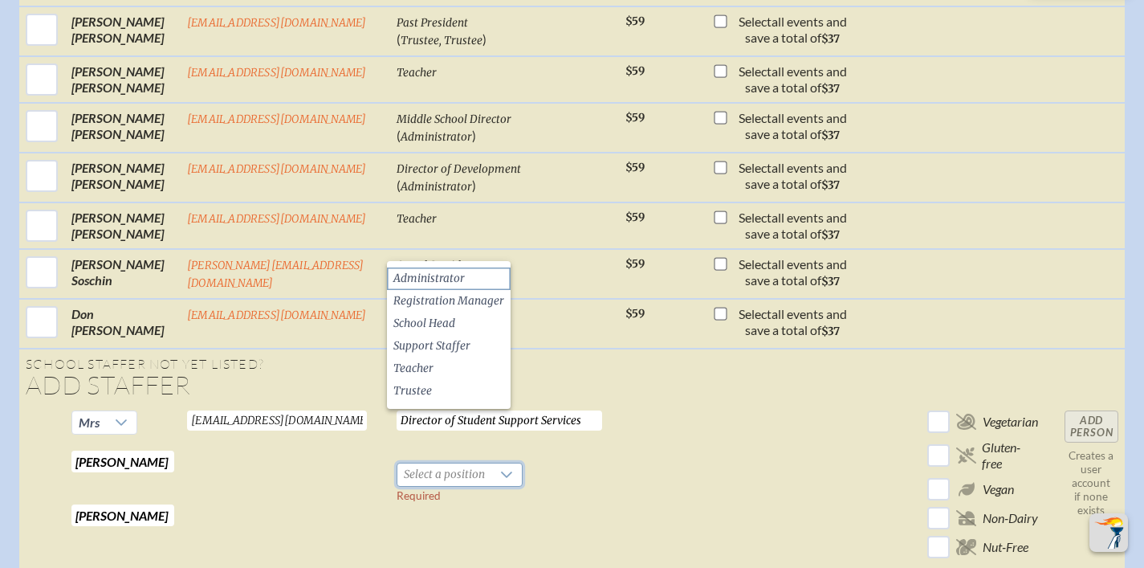
click at [451, 278] on span "Administrator" at bounding box center [429, 279] width 71 height 16
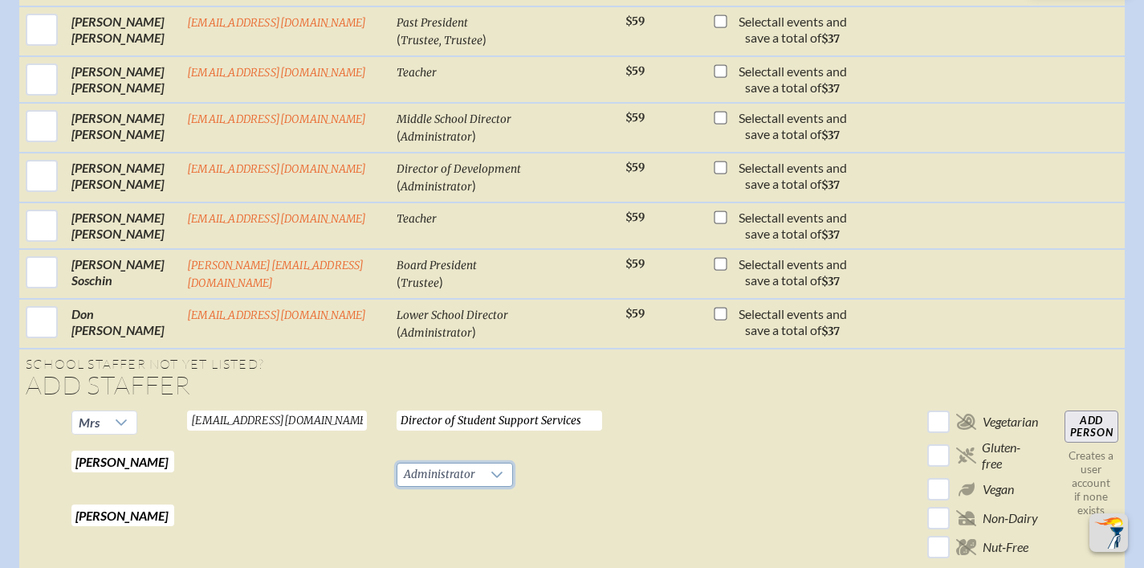
click at [508, 417] on td "Director of Student Support Services Required Administrator Required" at bounding box center [504, 488] width 229 height 168
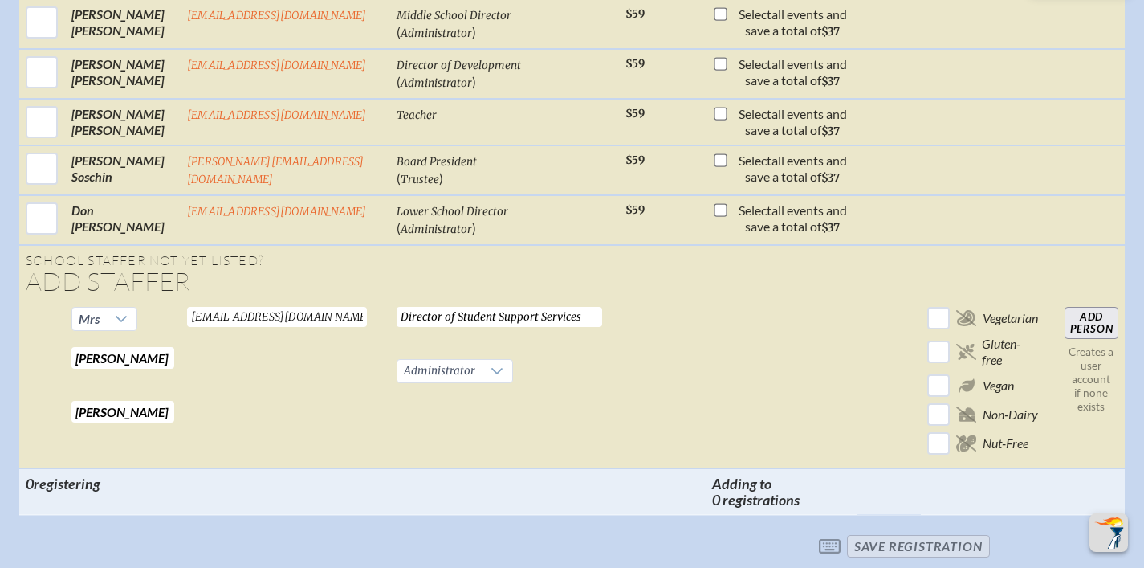
scroll to position [1173, 0]
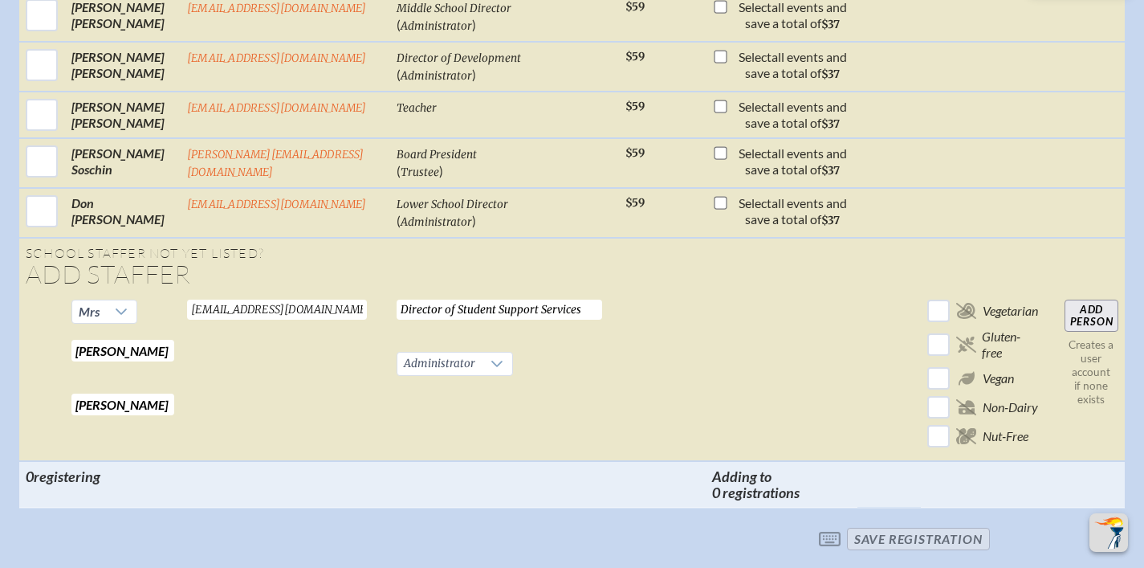
click at [1091, 300] on input "Add Person" at bounding box center [1092, 316] width 54 height 32
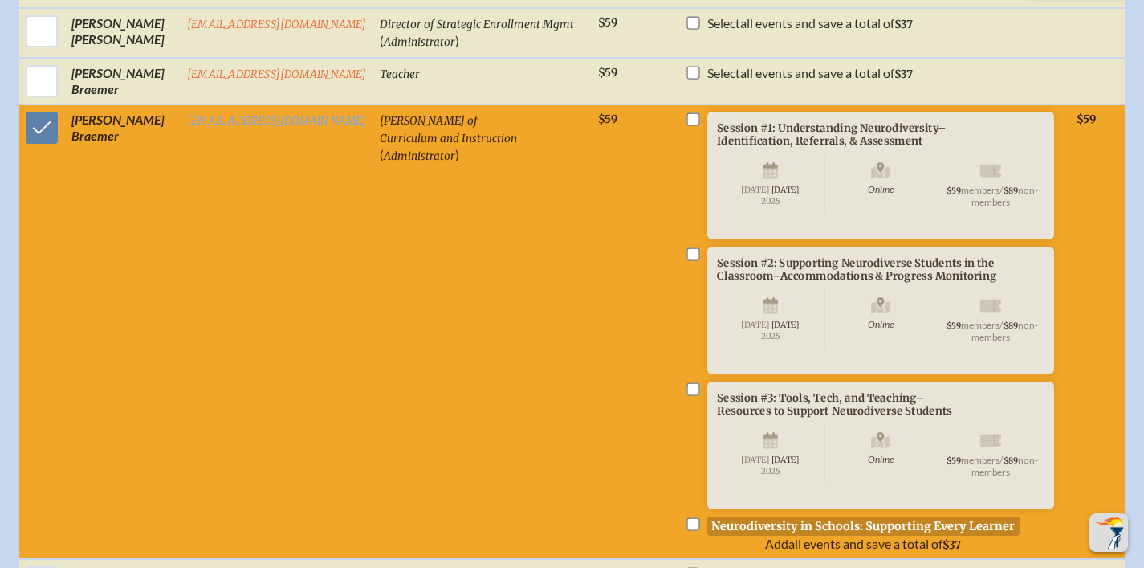
scroll to position [866, 0]
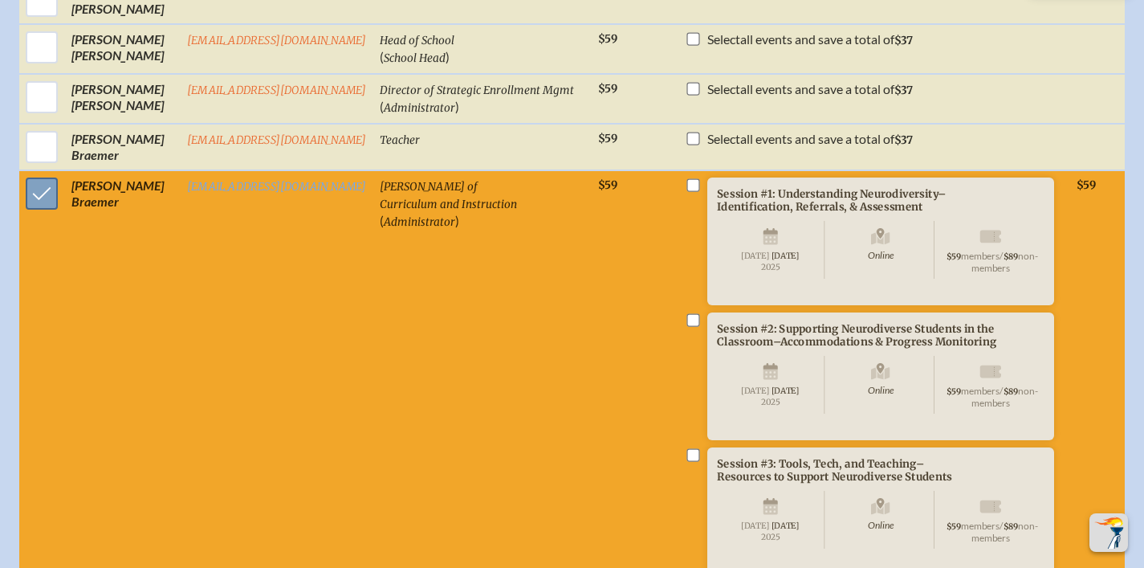
click at [27, 176] on input "checkbox" at bounding box center [42, 193] width 40 height 40
checkbox input "false"
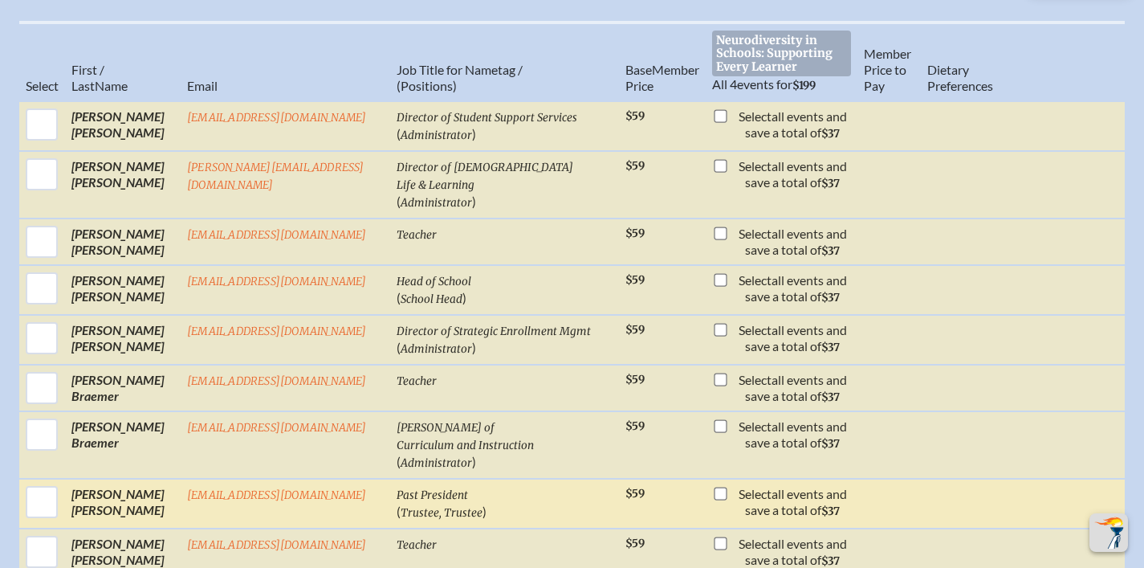
scroll to position [581, 0]
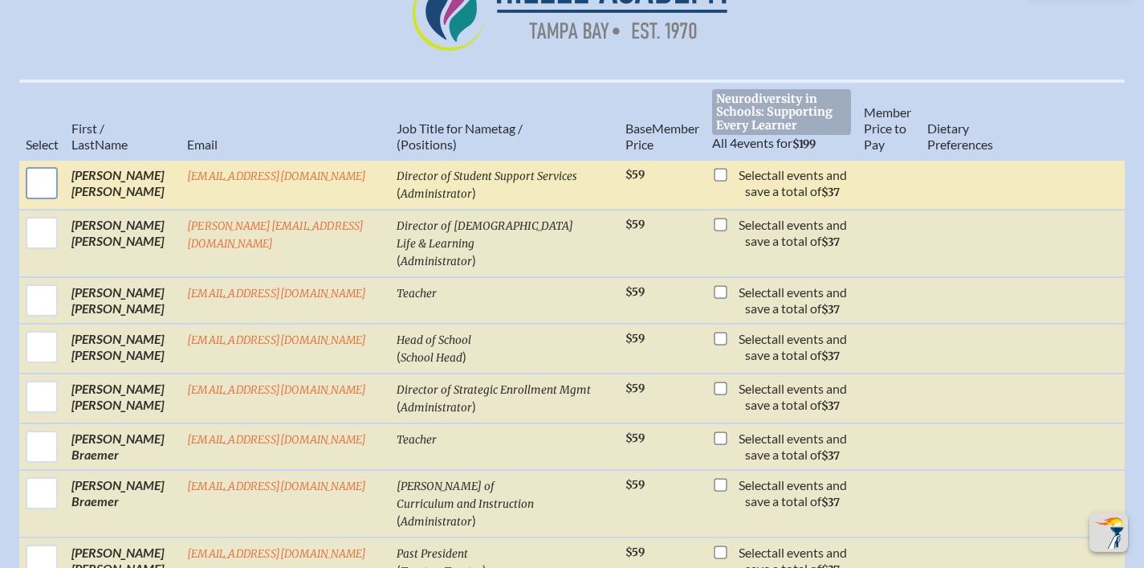
click at [42, 184] on input "checkbox" at bounding box center [42, 183] width 40 height 40
checkbox input "true"
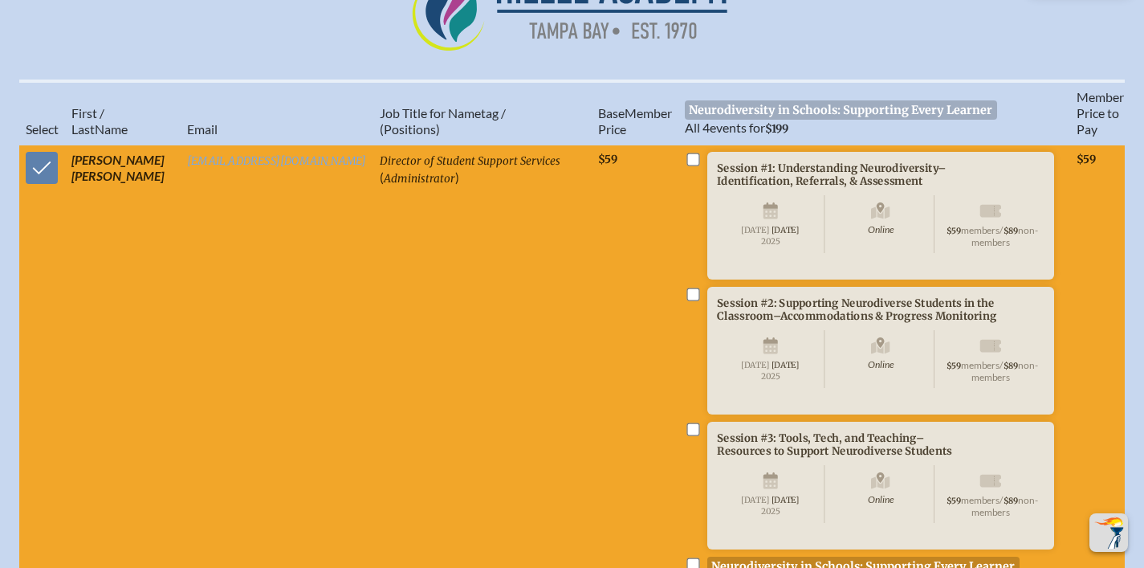
click at [687, 166] on input "checkbox" at bounding box center [693, 159] width 13 height 13
checkbox input "true"
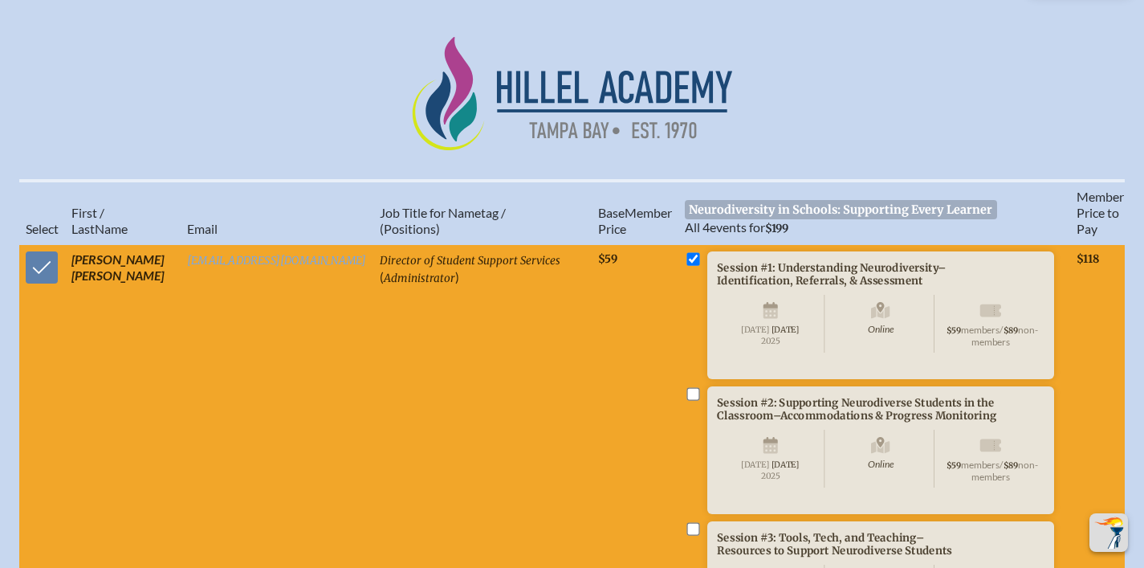
scroll to position [481, 0]
click at [31, 285] on input "checkbox" at bounding box center [42, 268] width 40 height 40
checkbox input "false"
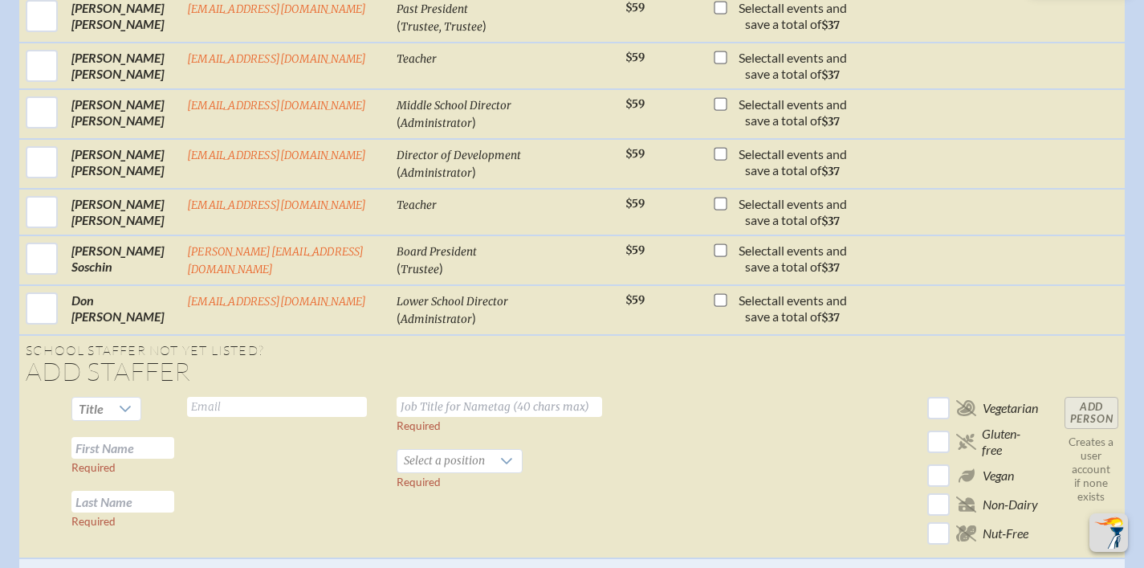
scroll to position [777, 0]
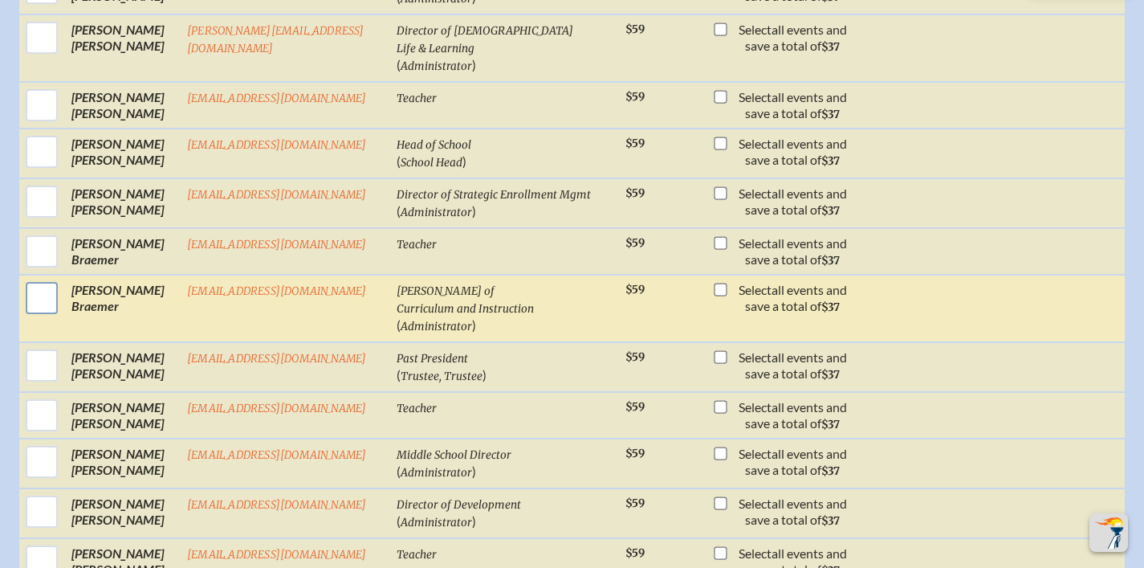
click at [44, 278] on input "checkbox" at bounding box center [42, 298] width 40 height 40
checkbox input "true"
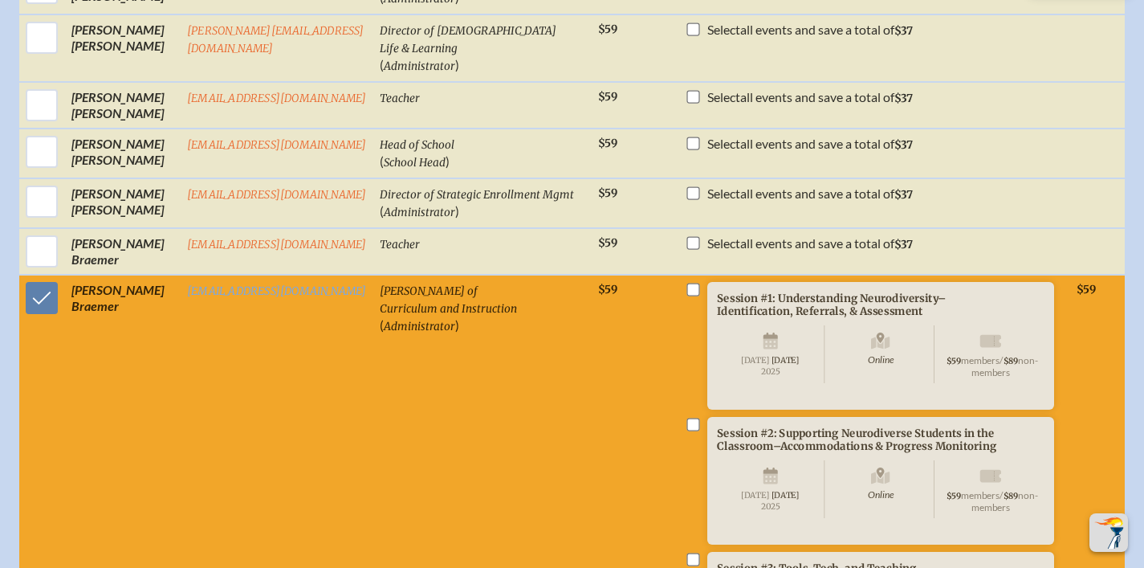
scroll to position [610, 0]
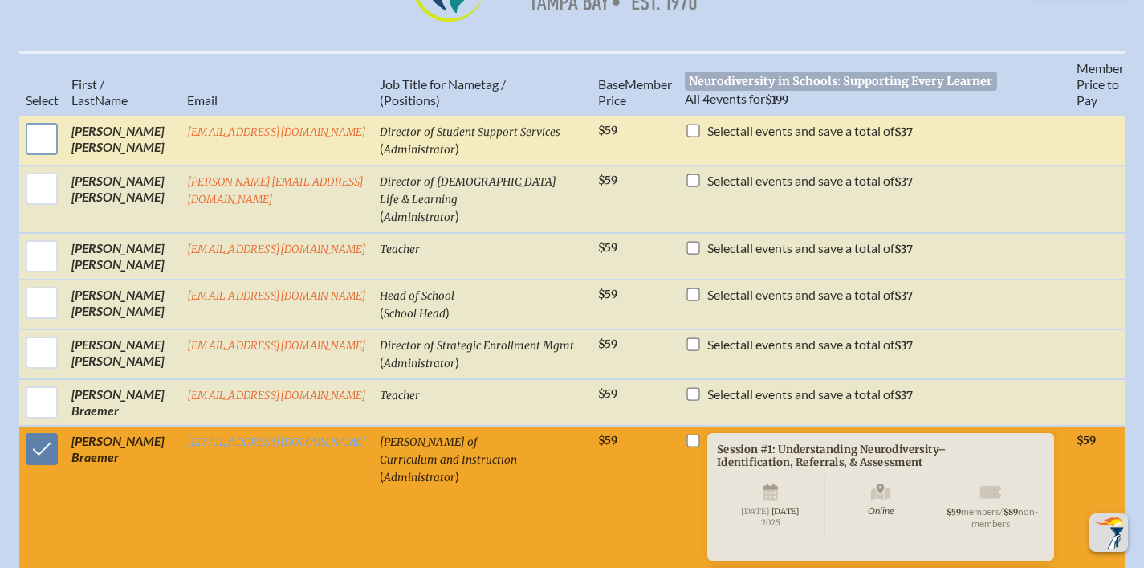
click at [31, 159] on input "checkbox" at bounding box center [42, 139] width 40 height 40
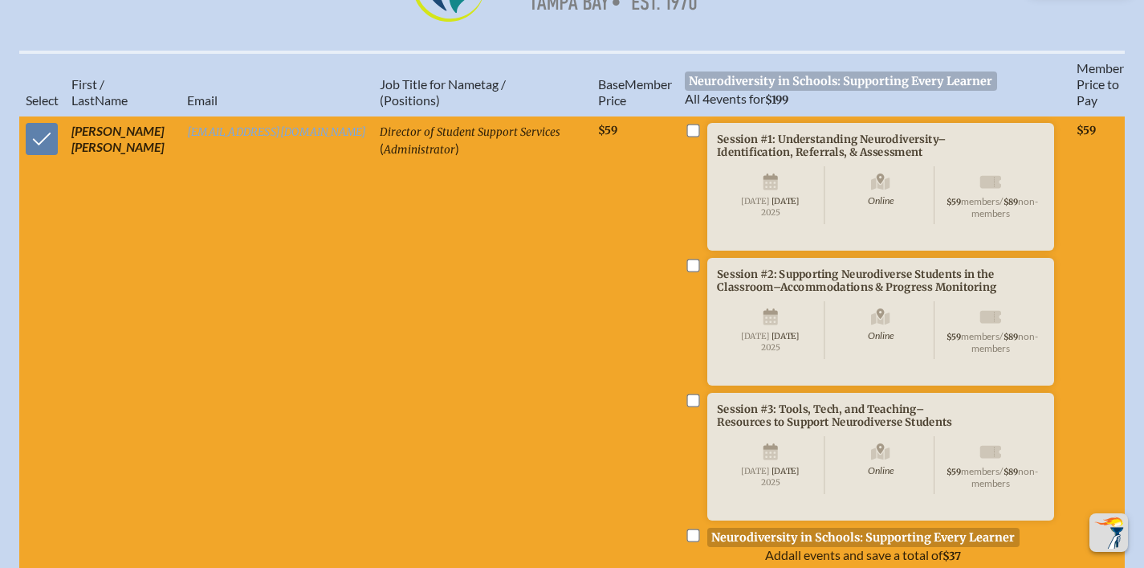
drag, startPoint x: 28, startPoint y: 157, endPoint x: 53, endPoint y: 173, distance: 30.1
click at [28, 157] on input "checkbox" at bounding box center [42, 139] width 40 height 40
checkbox input "false"
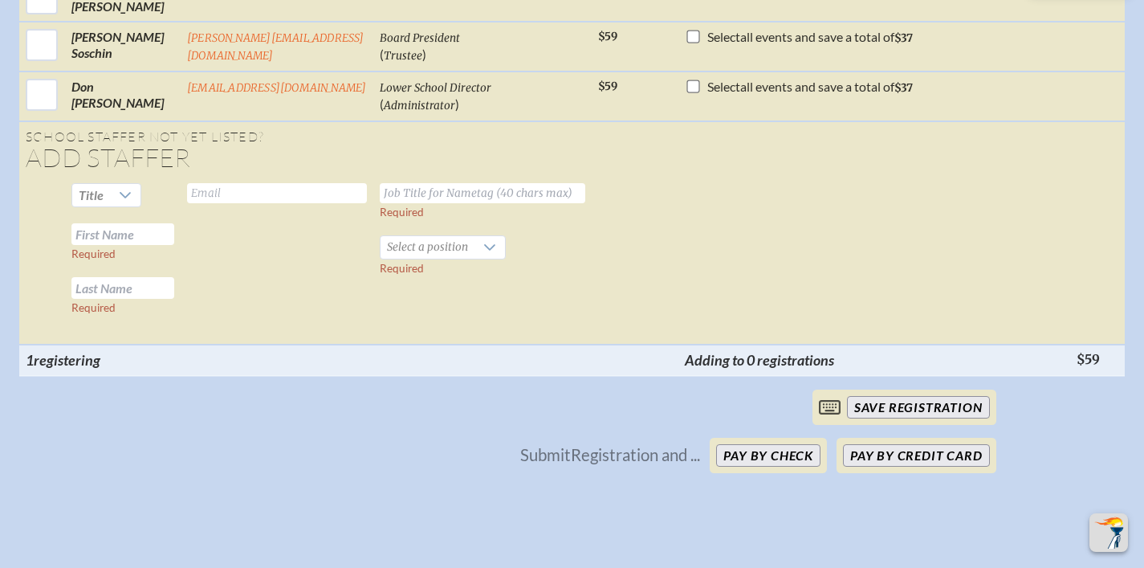
scroll to position [1834, 0]
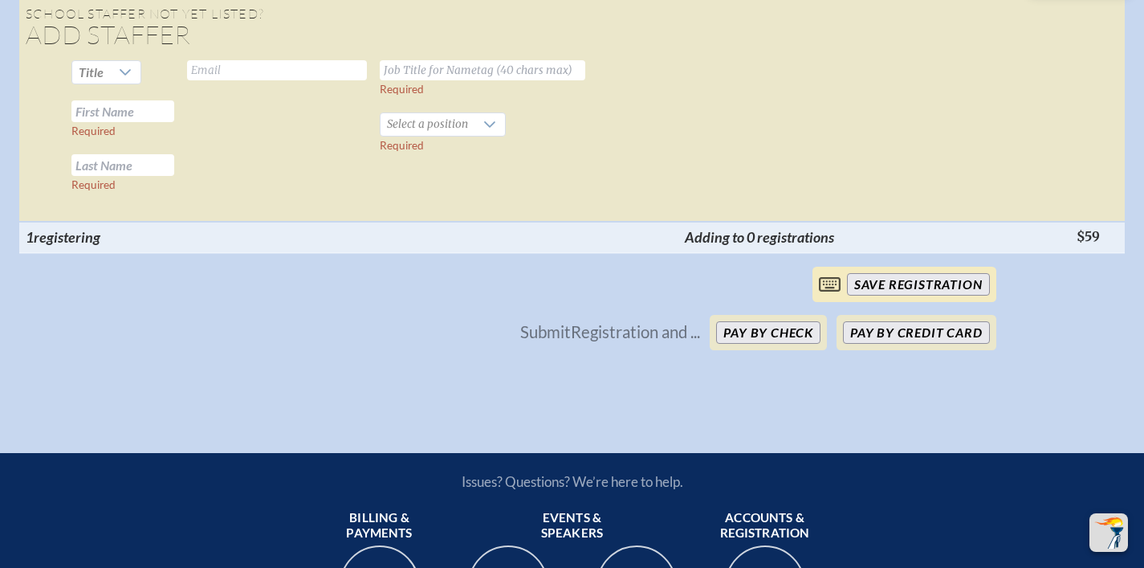
click at [884, 296] on input "save Registration" at bounding box center [918, 284] width 143 height 22
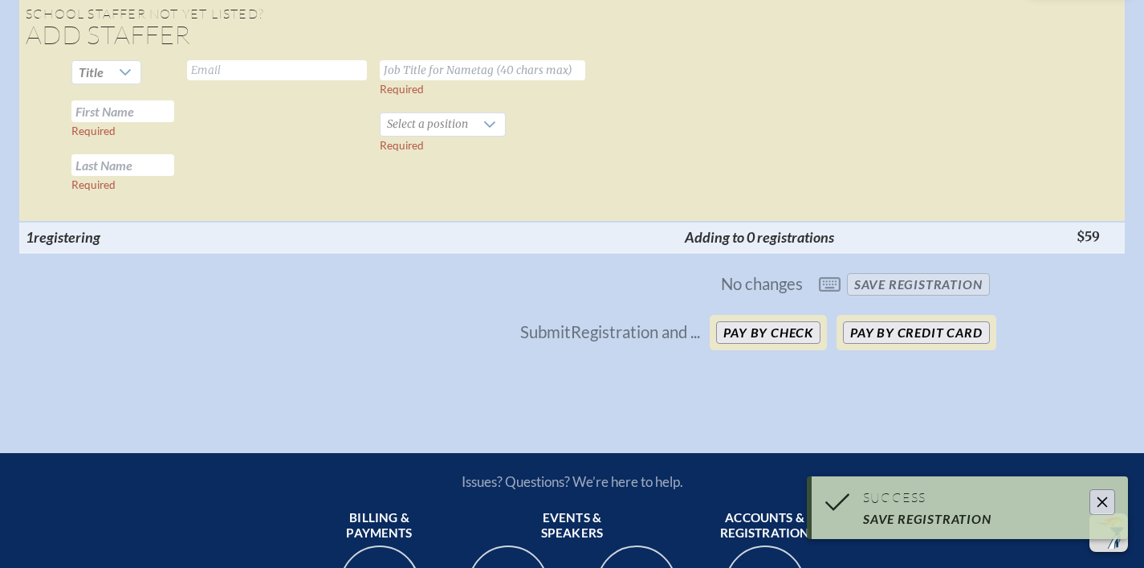
click at [1113, 501] on button "Close" at bounding box center [1103, 502] width 26 height 26
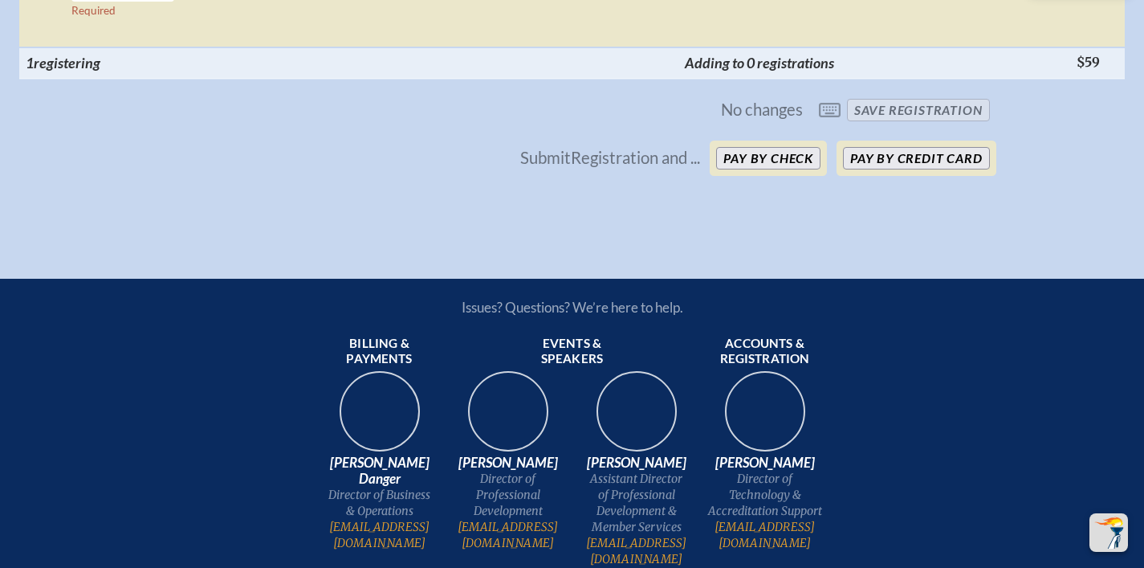
scroll to position [2009, 0]
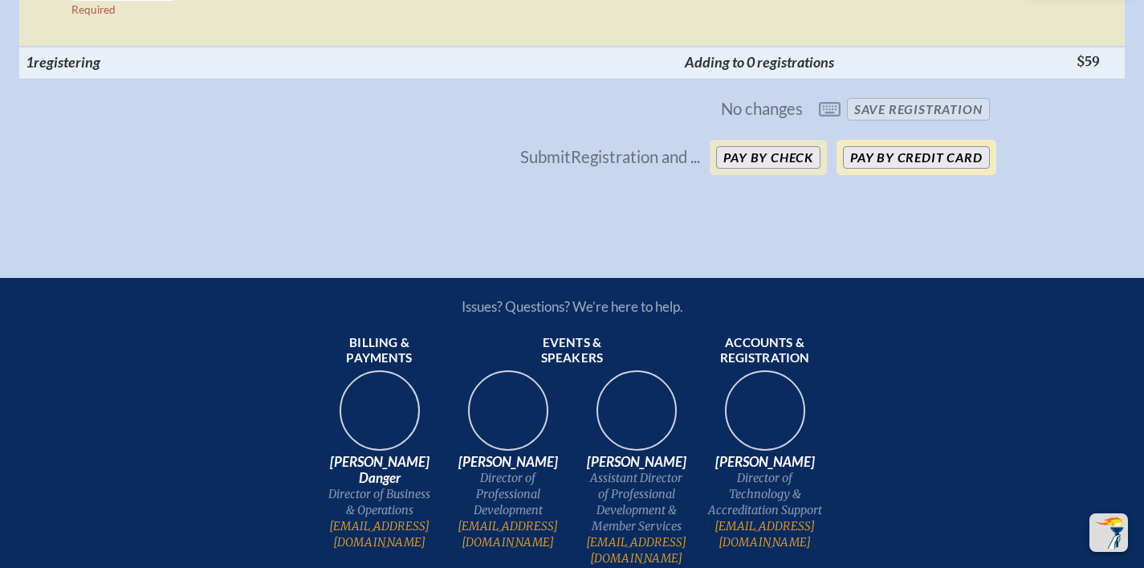
click at [919, 169] on button "Pay by Credit Card" at bounding box center [916, 157] width 146 height 22
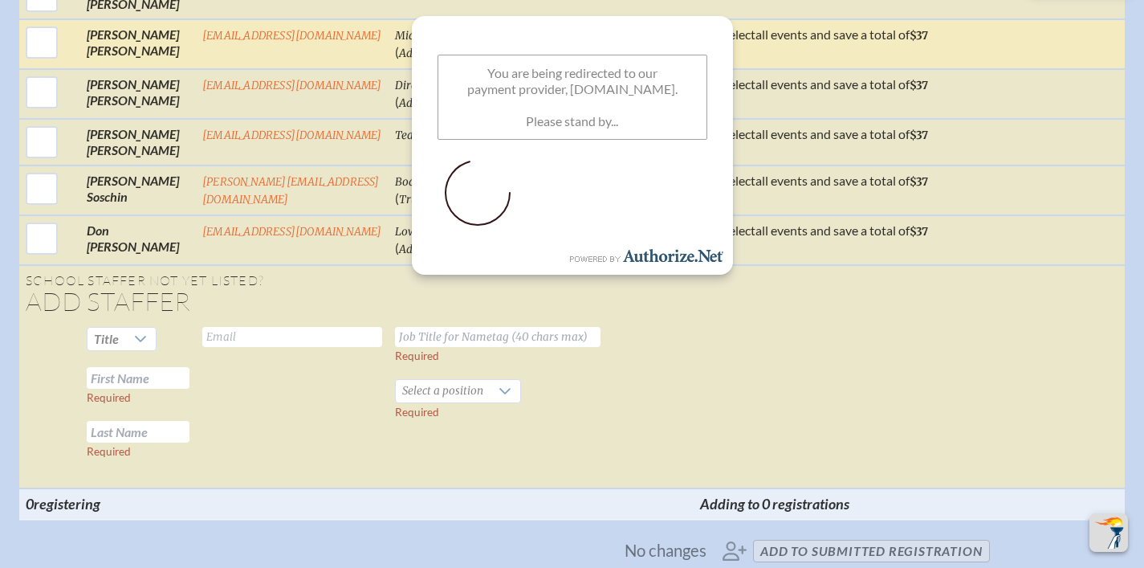
scroll to position [0, 0]
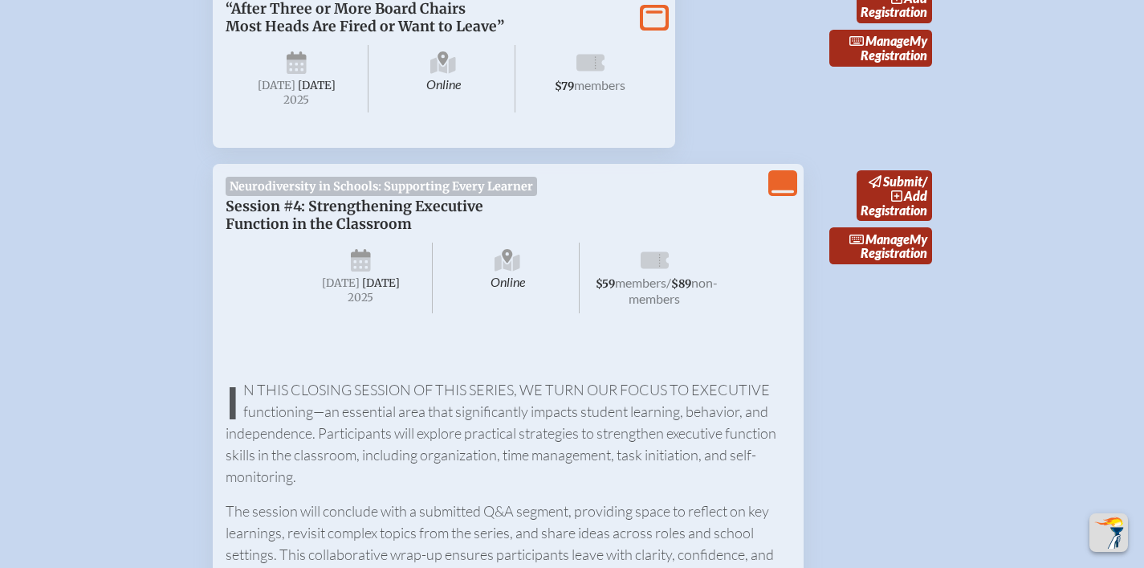
scroll to position [2470, 0]
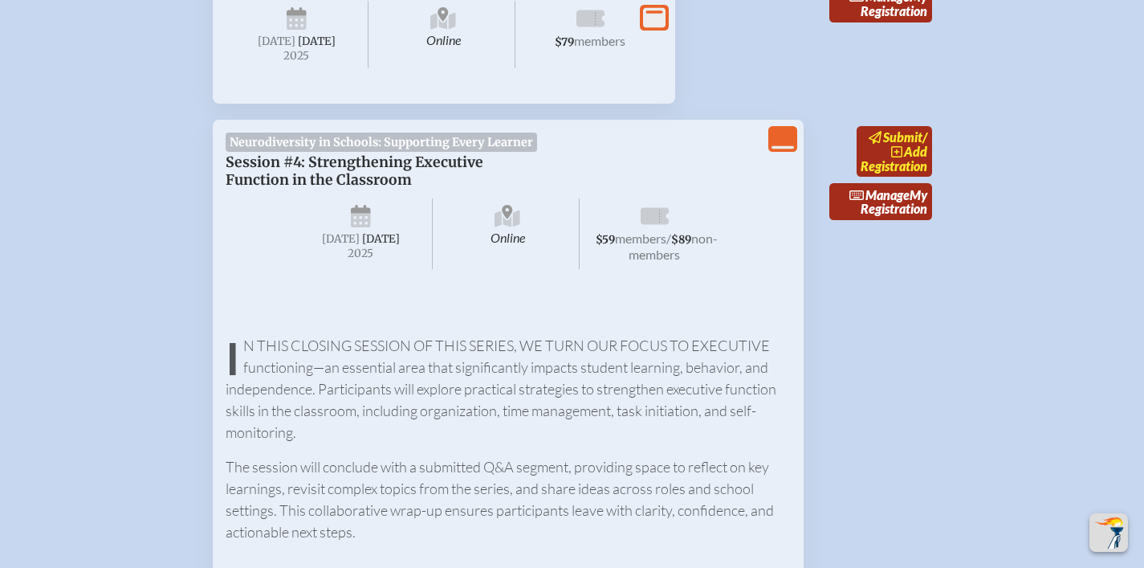
click at [875, 177] on link "submit / add Registration" at bounding box center [894, 151] width 75 height 51
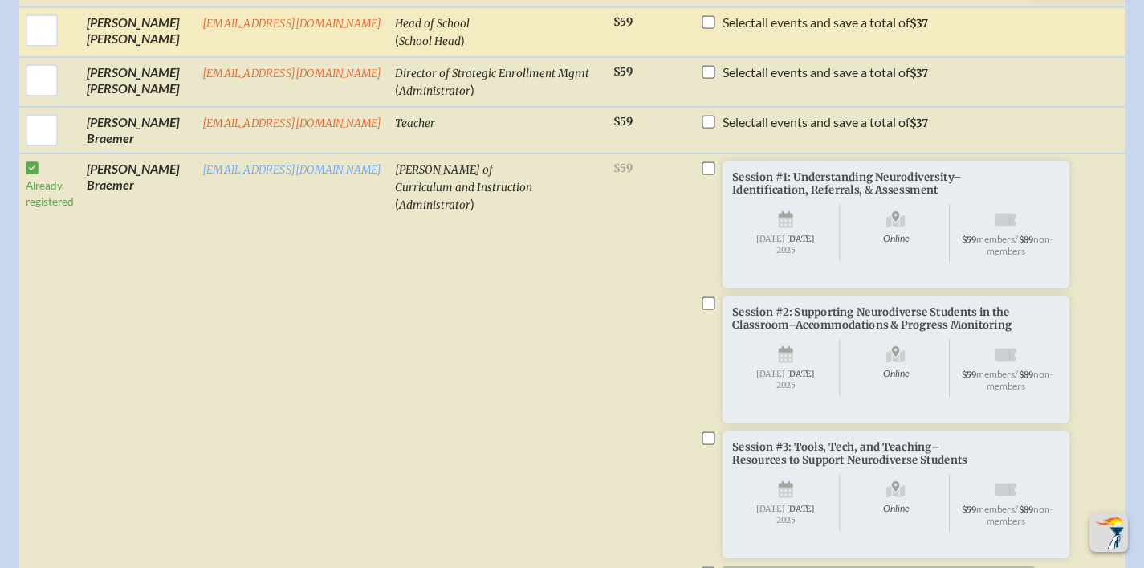
scroll to position [883, 0]
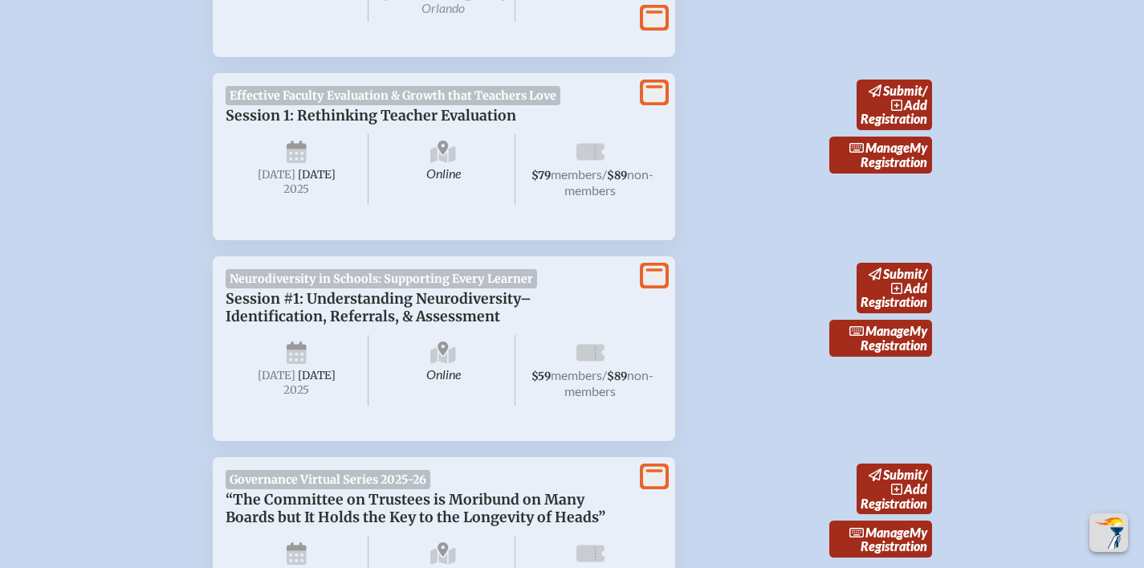
scroll to position [846, 0]
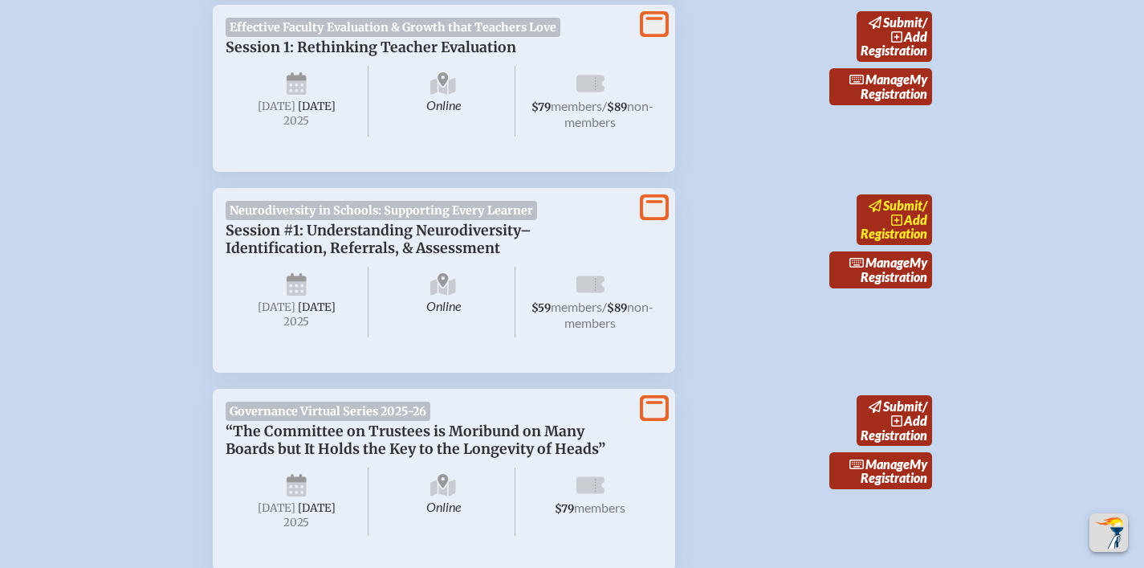
click at [884, 217] on link "submit / add Registration" at bounding box center [894, 219] width 75 height 51
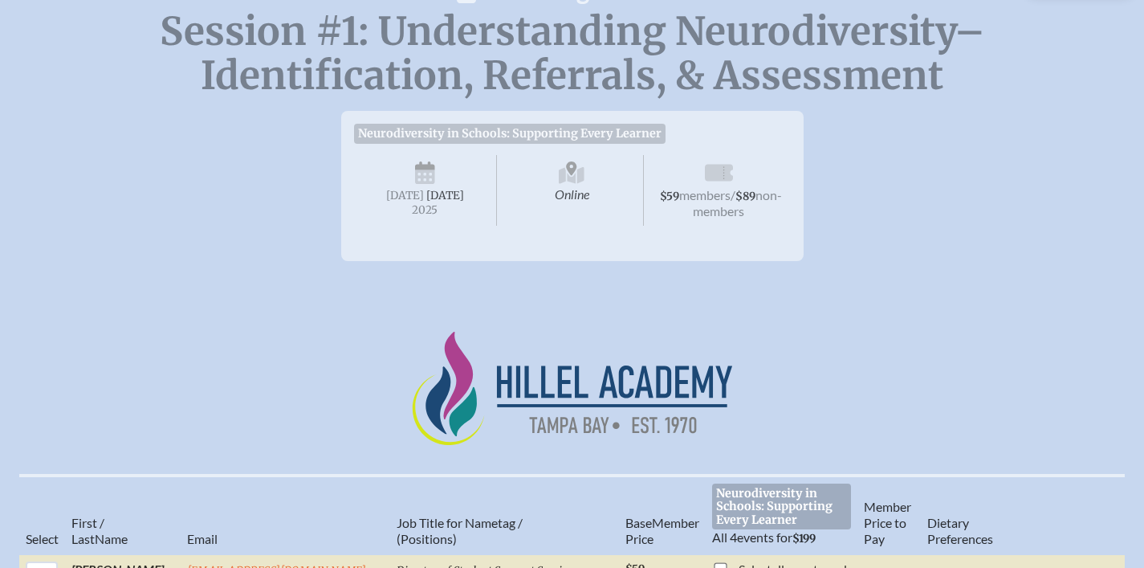
scroll to position [537, 0]
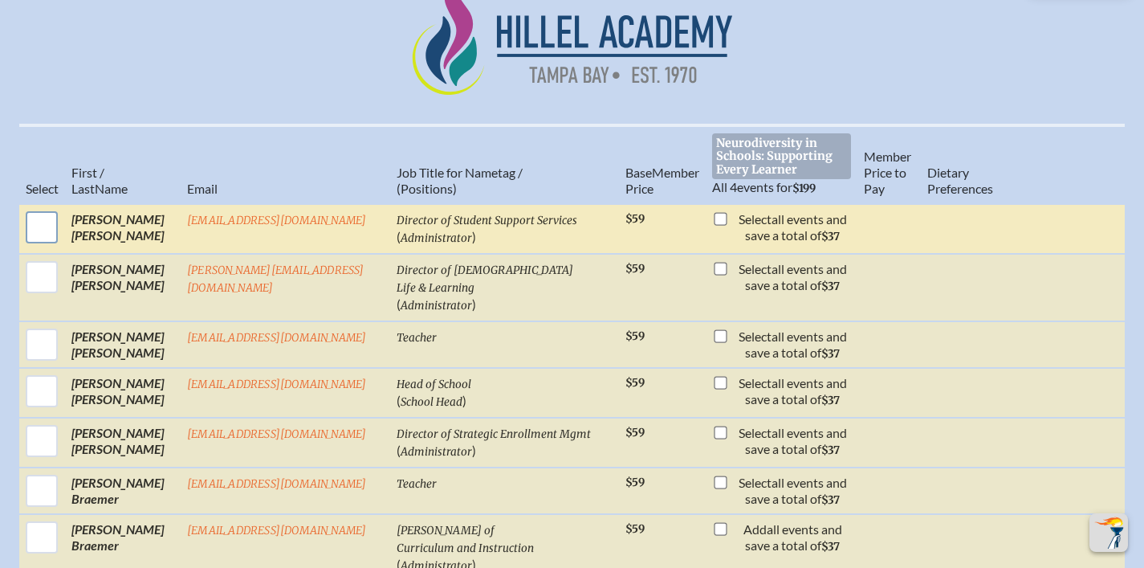
click at [41, 214] on input "checkbox" at bounding box center [42, 227] width 40 height 40
checkbox input "true"
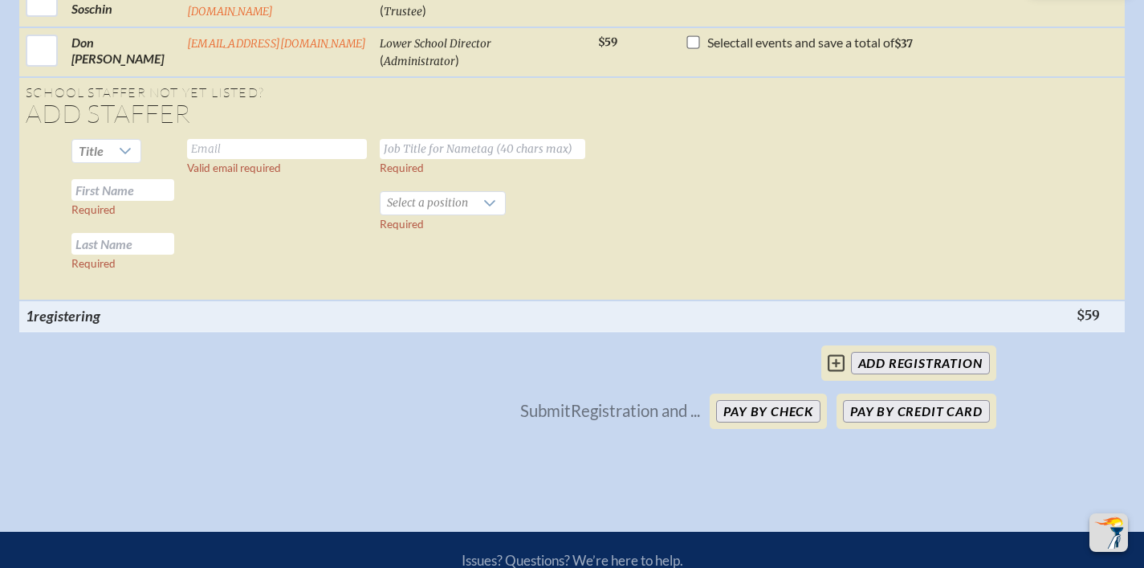
scroll to position [1856, 0]
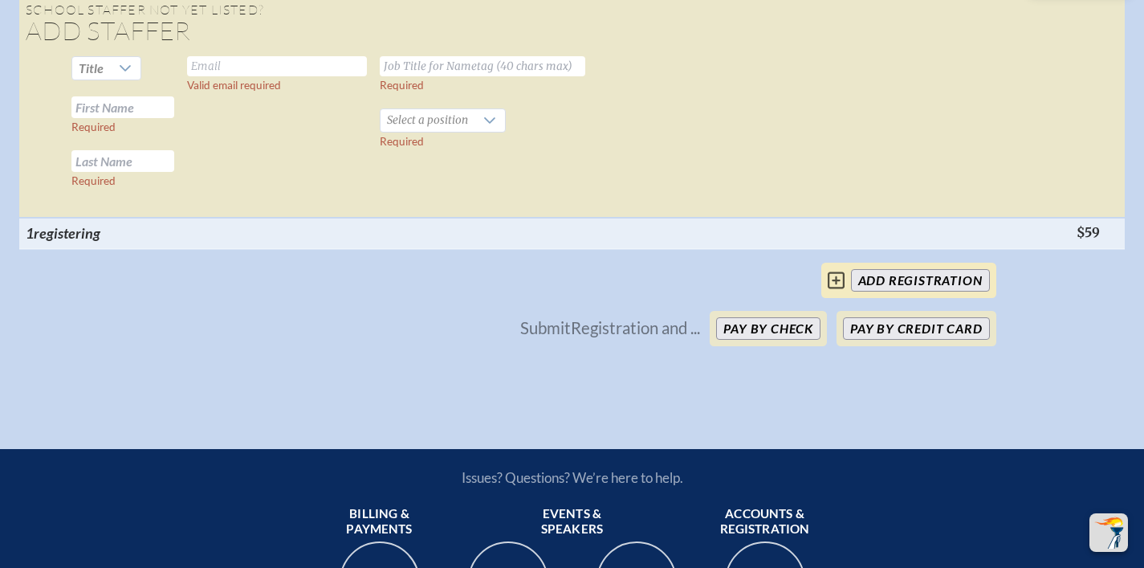
click at [912, 292] on input "add Registration" at bounding box center [920, 280] width 139 height 22
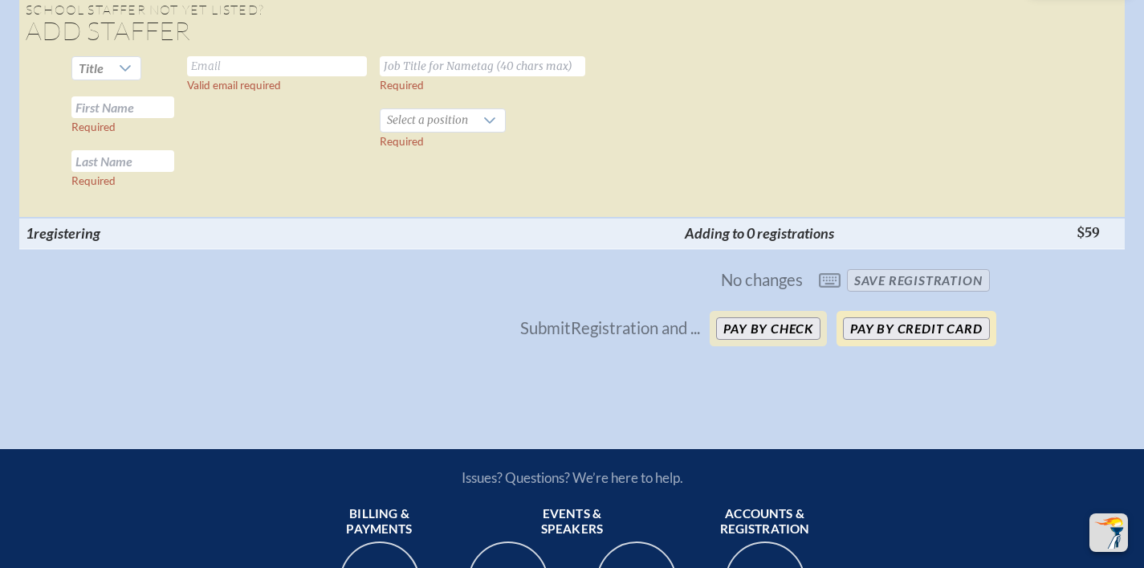
click at [920, 332] on button "Pay by Credit Card" at bounding box center [916, 328] width 146 height 22
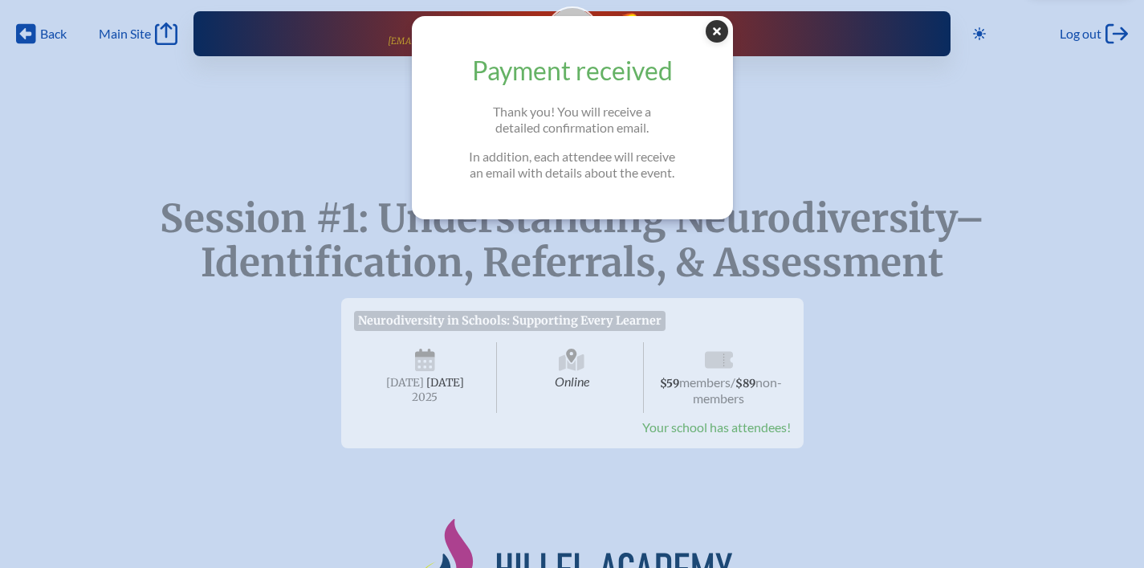
click at [720, 36] on icon at bounding box center [717, 31] width 22 height 22
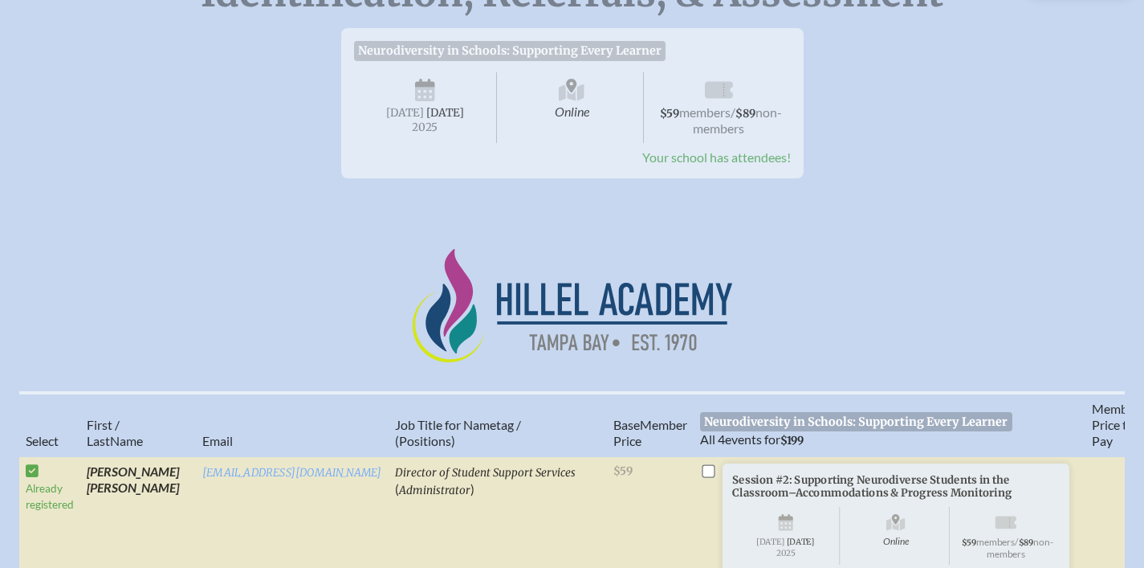
scroll to position [508, 0]
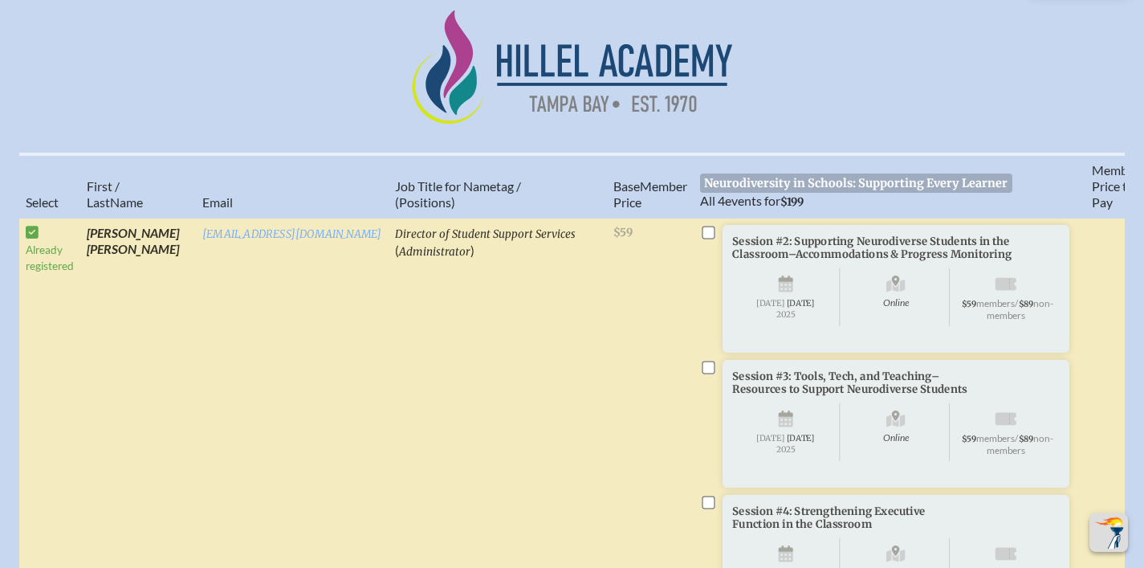
click at [31, 267] on td "Already registered" at bounding box center [49, 445] width 61 height 455
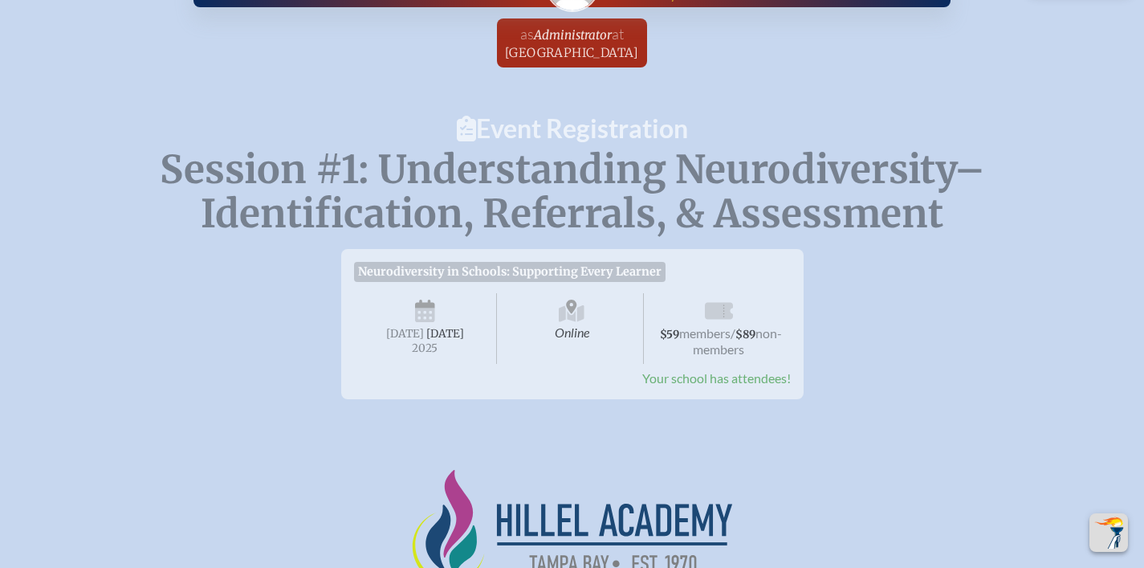
scroll to position [0, 0]
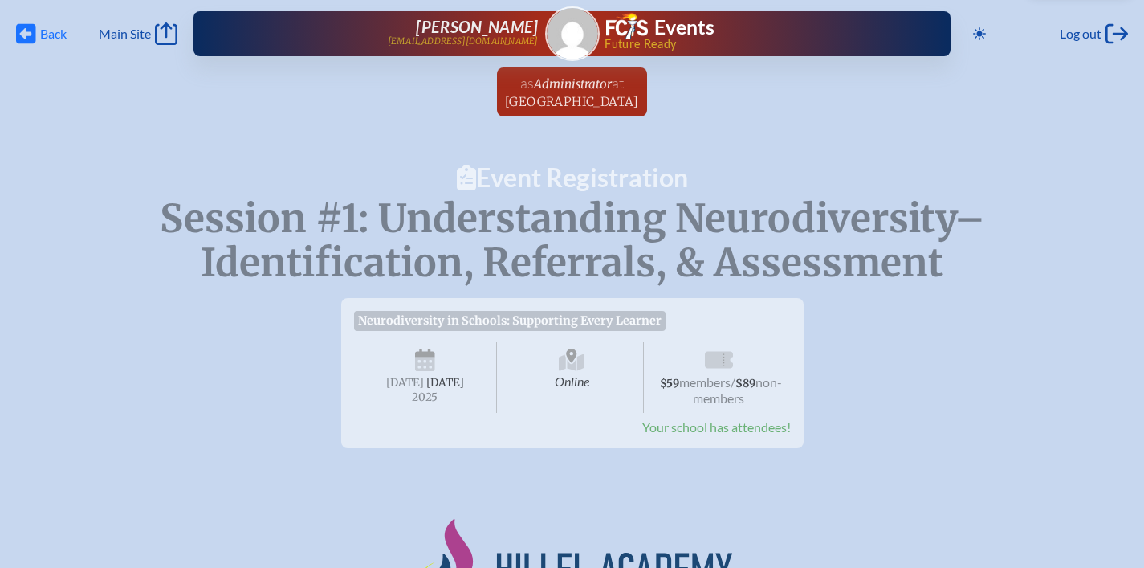
click at [20, 38] on icon at bounding box center [26, 34] width 20 height 20
